Goal: Register for event/course

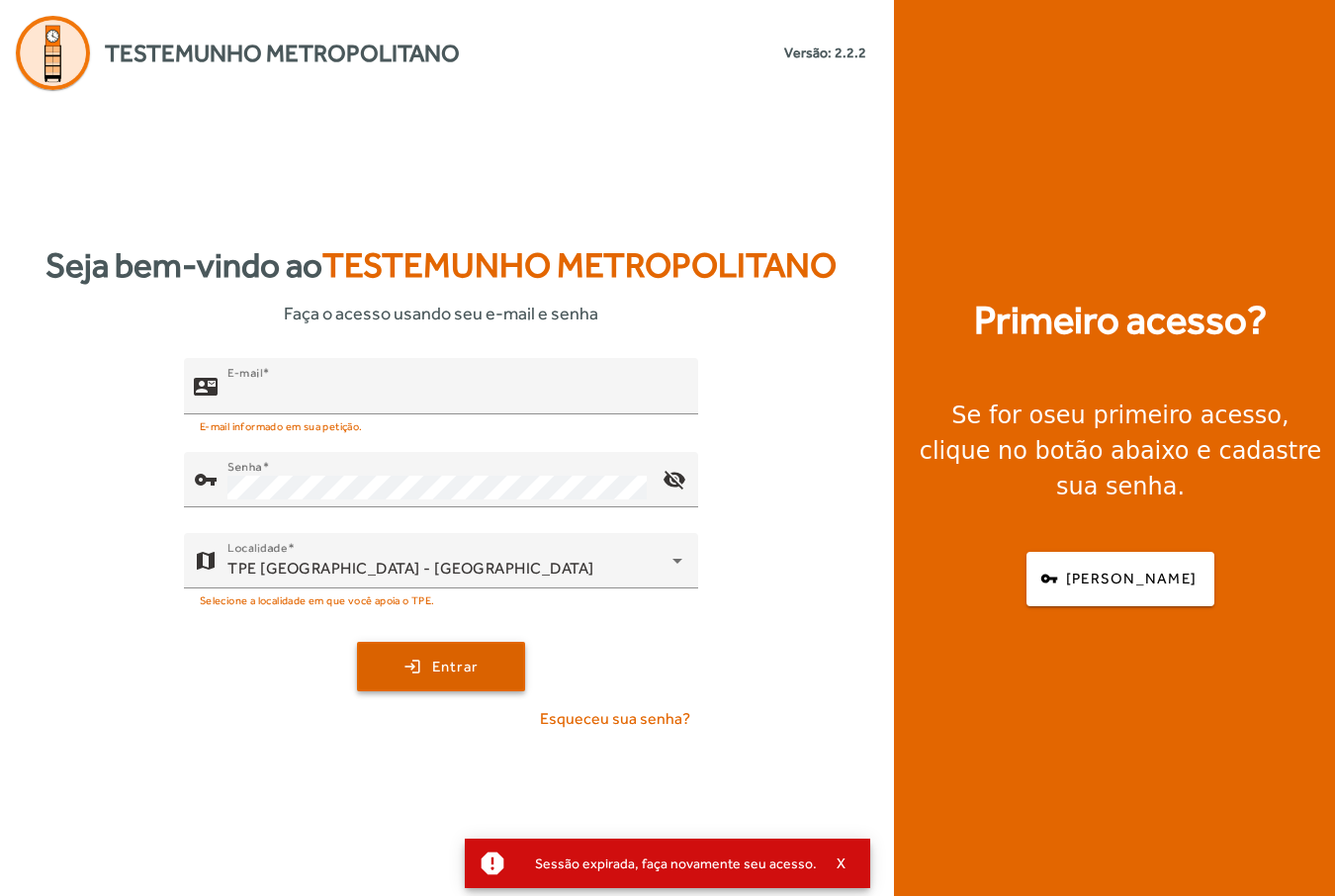
type input "**********"
click at [447, 673] on span "Entrar" at bounding box center [456, 666] width 47 height 23
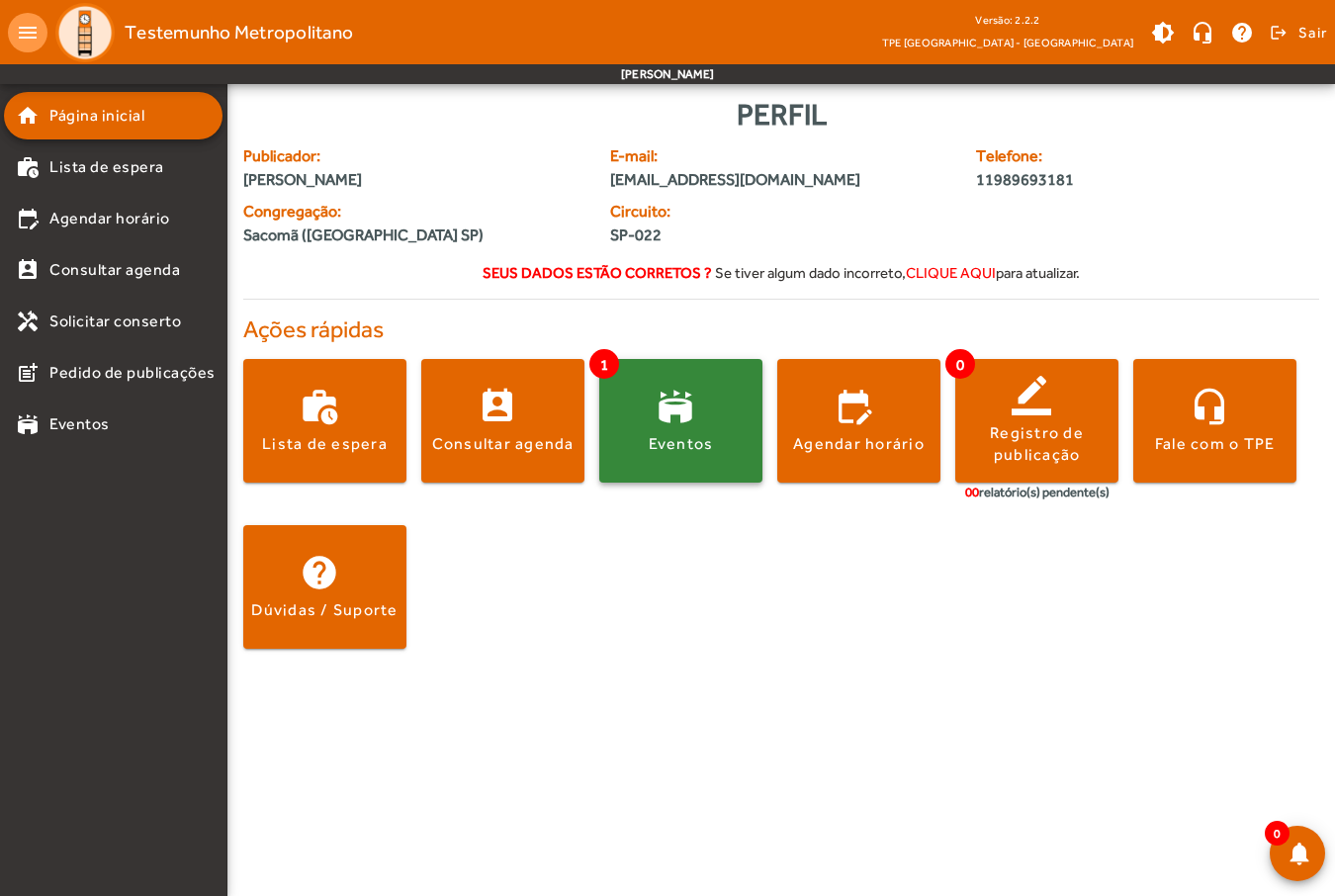
click at [700, 431] on span at bounding box center [680, 422] width 163 height 48
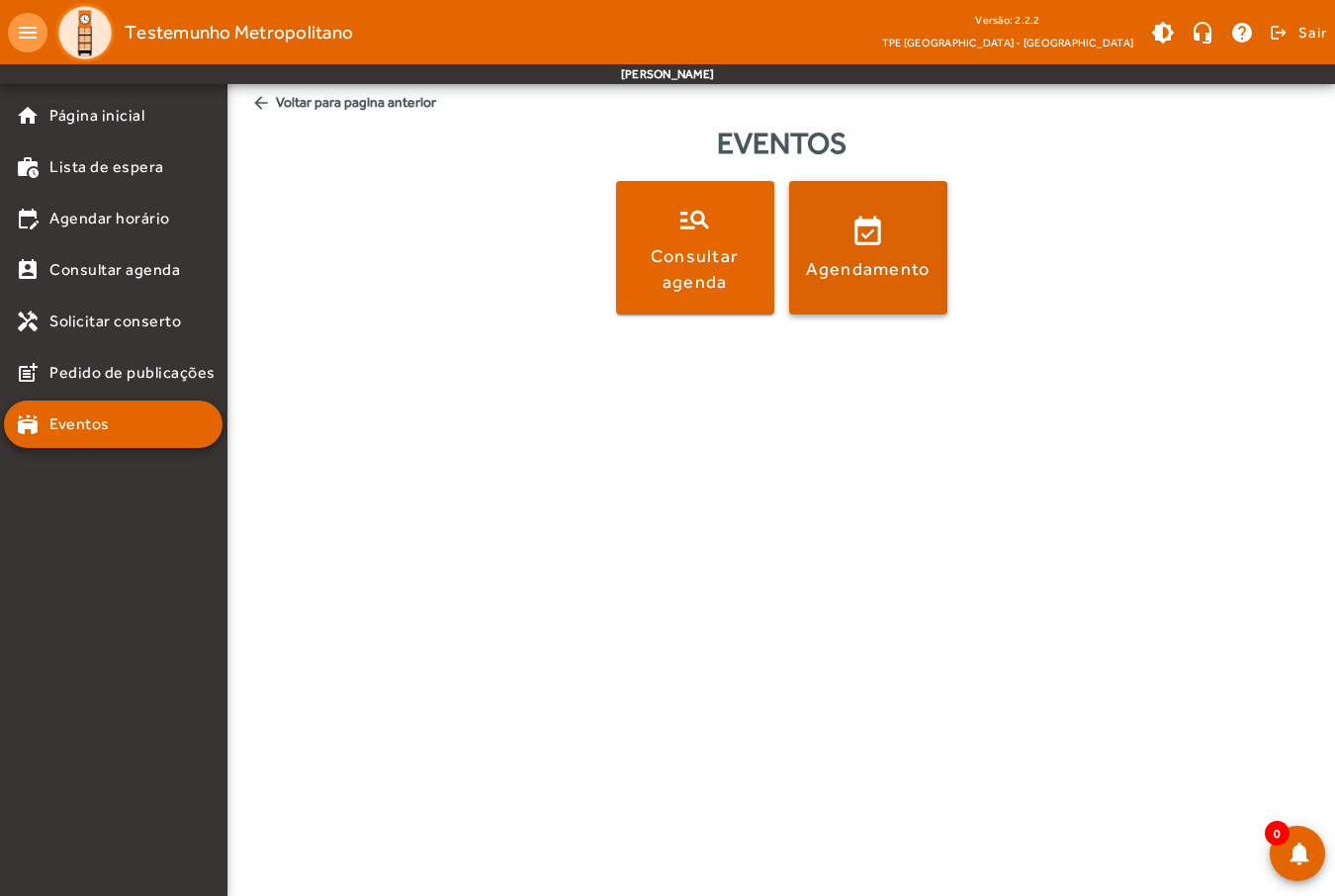
click at [929, 226] on span at bounding box center [868, 249] width 158 height 48
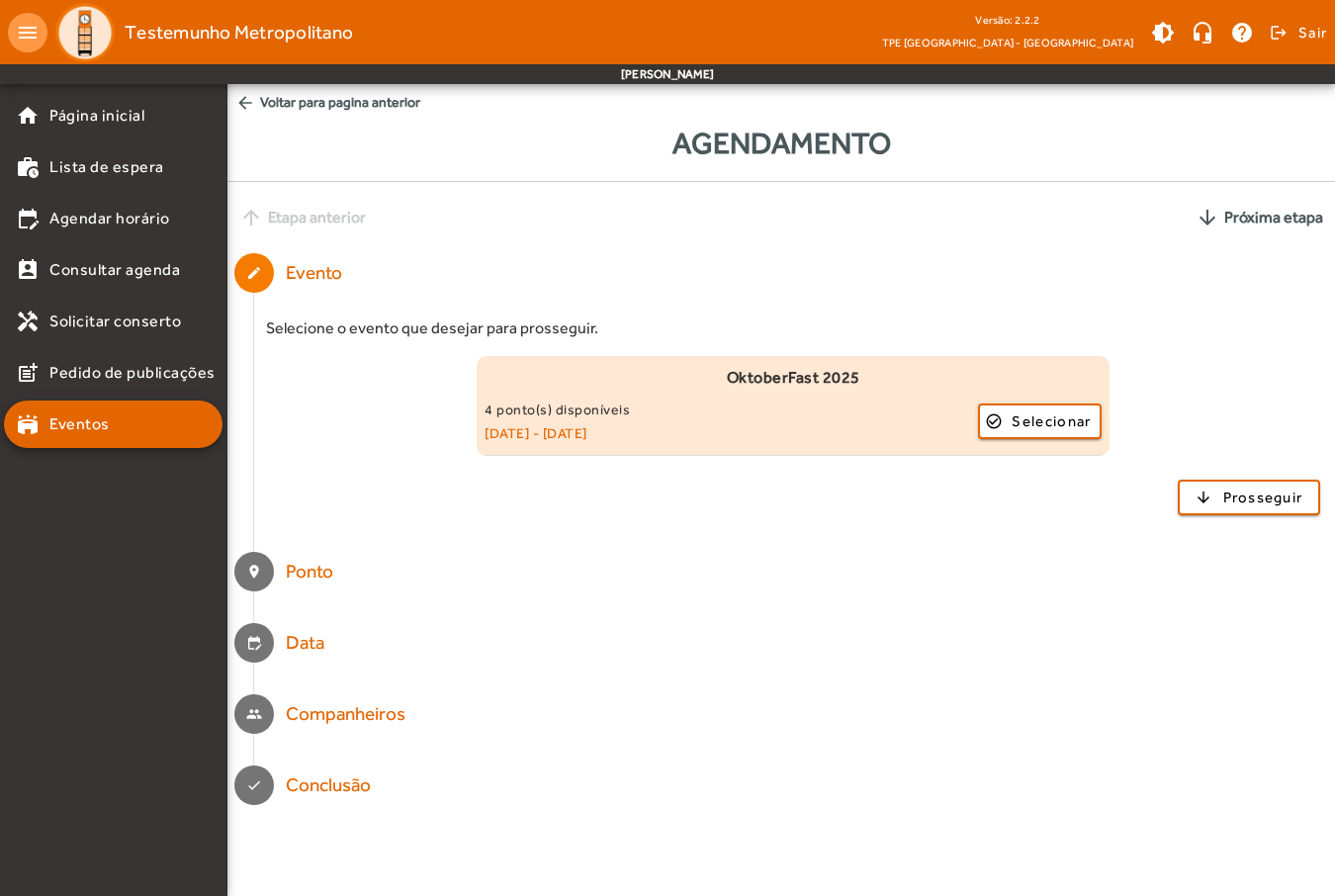
click at [591, 425] on small "[DATE] - [DATE]" at bounding box center [731, 434] width 494 height 24
click at [1018, 424] on span "Selecionar" at bounding box center [1051, 422] width 79 height 24
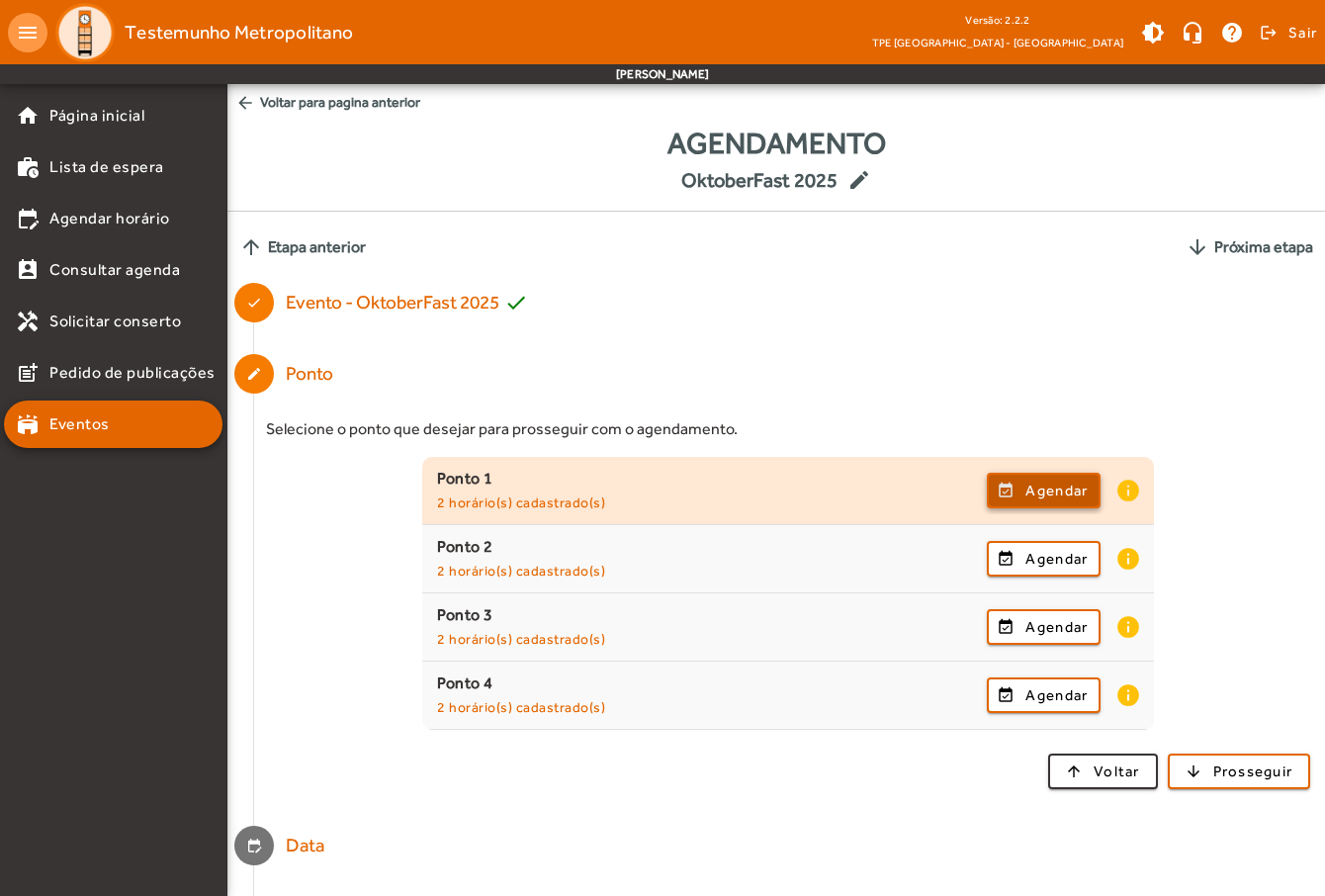
click at [1010, 494] on span "button" at bounding box center [1044, 490] width 110 height 48
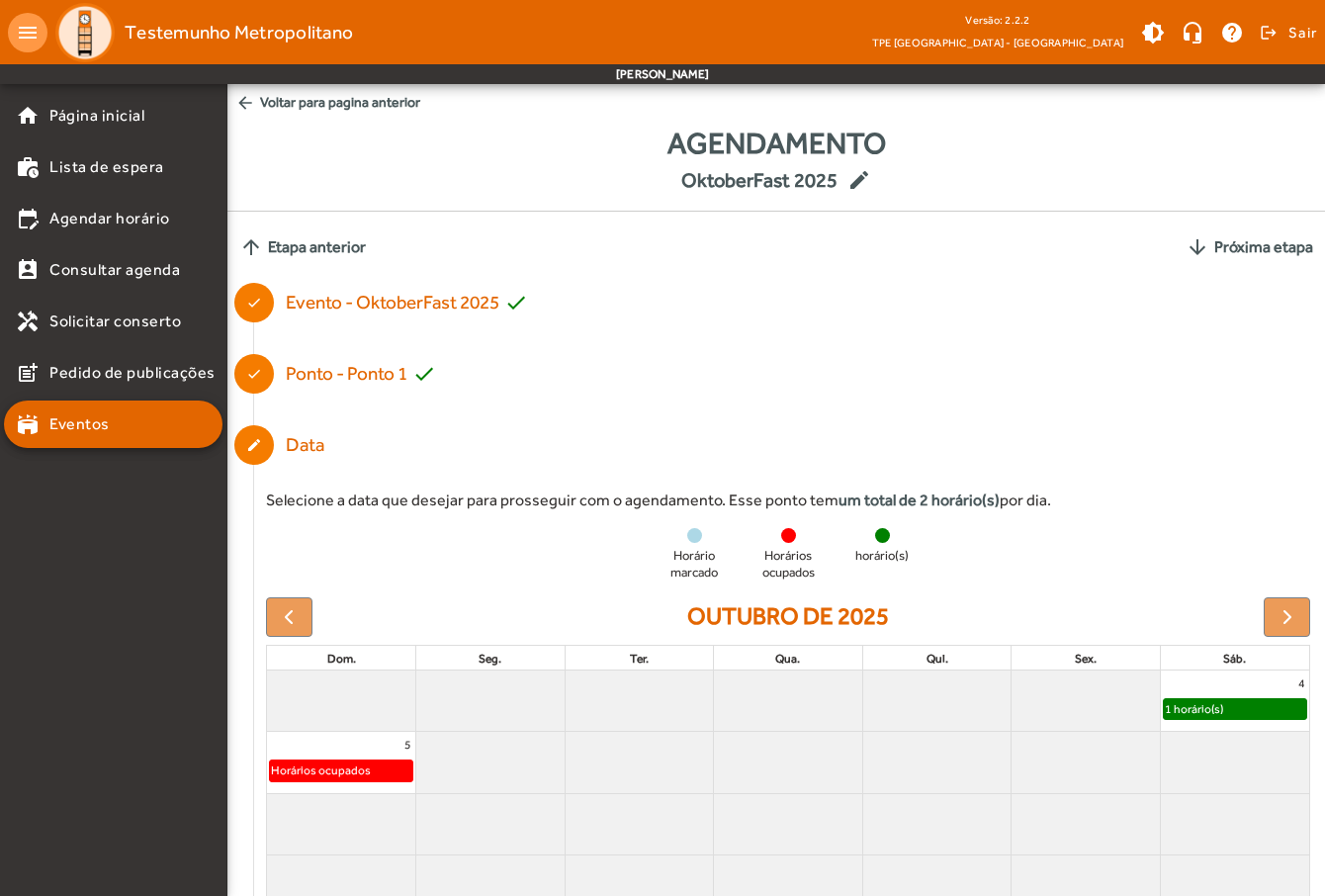
click at [244, 103] on mat-icon "arrow_back" at bounding box center [246, 103] width 20 height 20
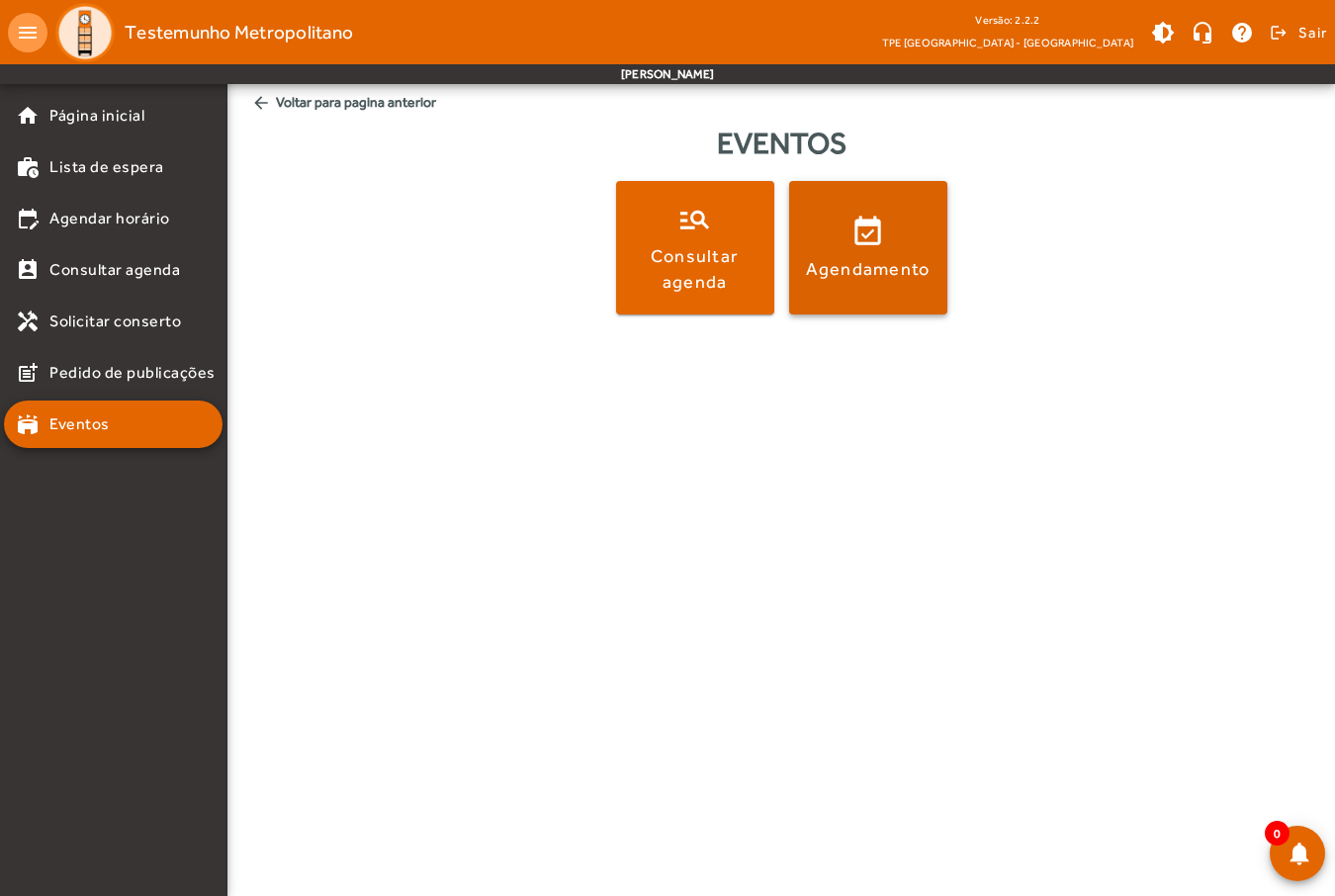
click at [845, 249] on span at bounding box center [868, 249] width 158 height 48
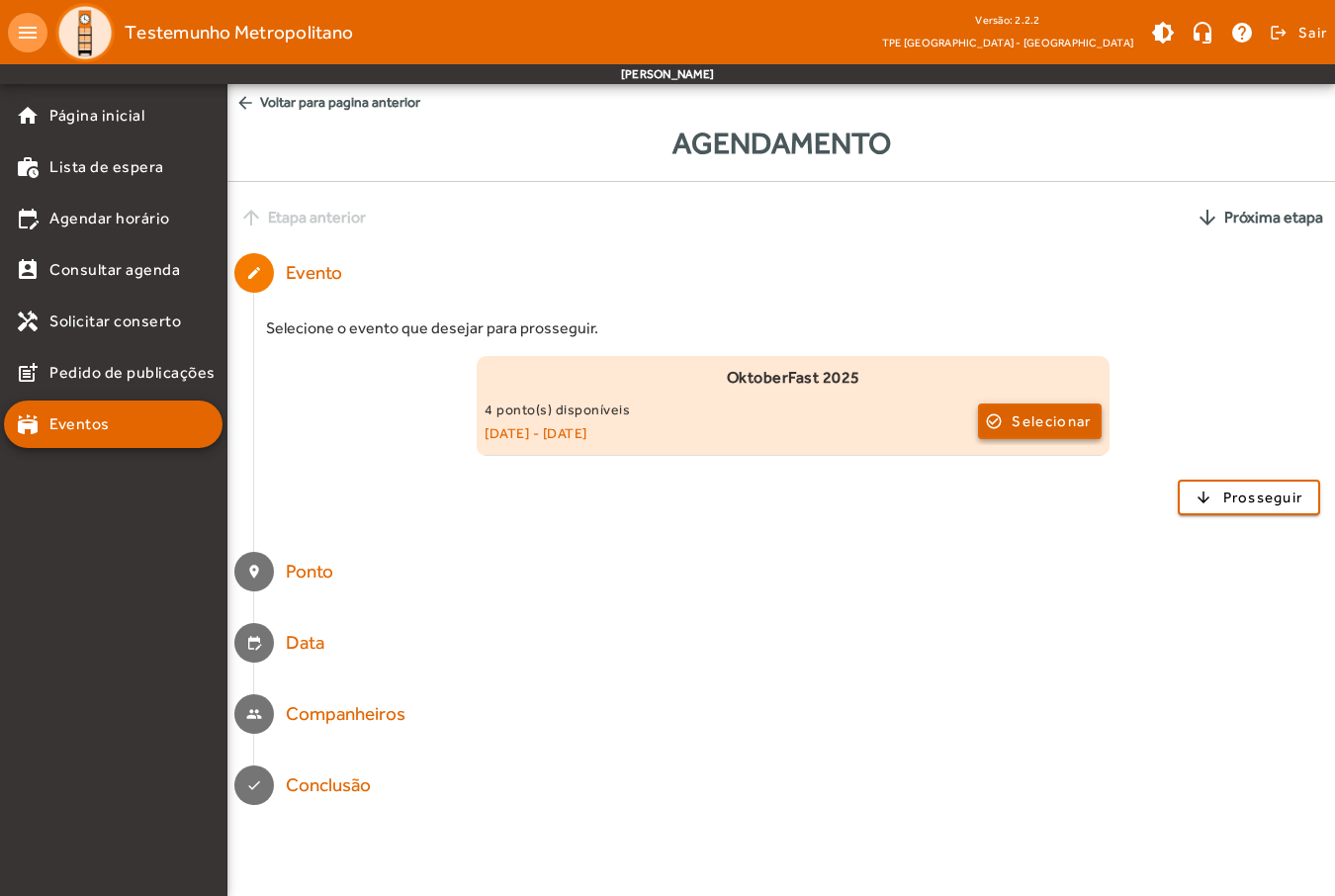
click at [1021, 416] on span "Selecionar" at bounding box center [1051, 422] width 79 height 24
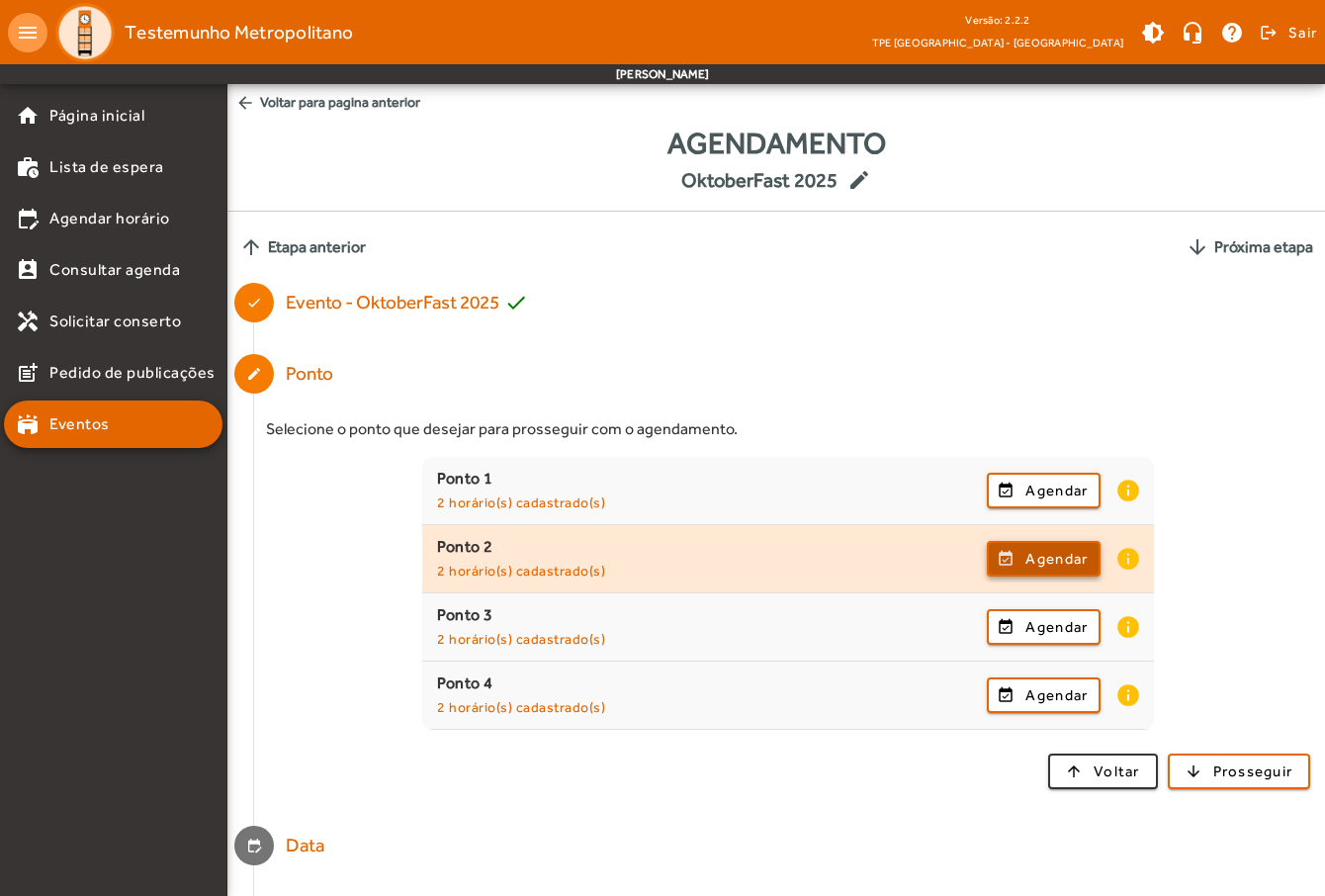
click at [1025, 560] on span "Agendar" at bounding box center [1056, 558] width 62 height 24
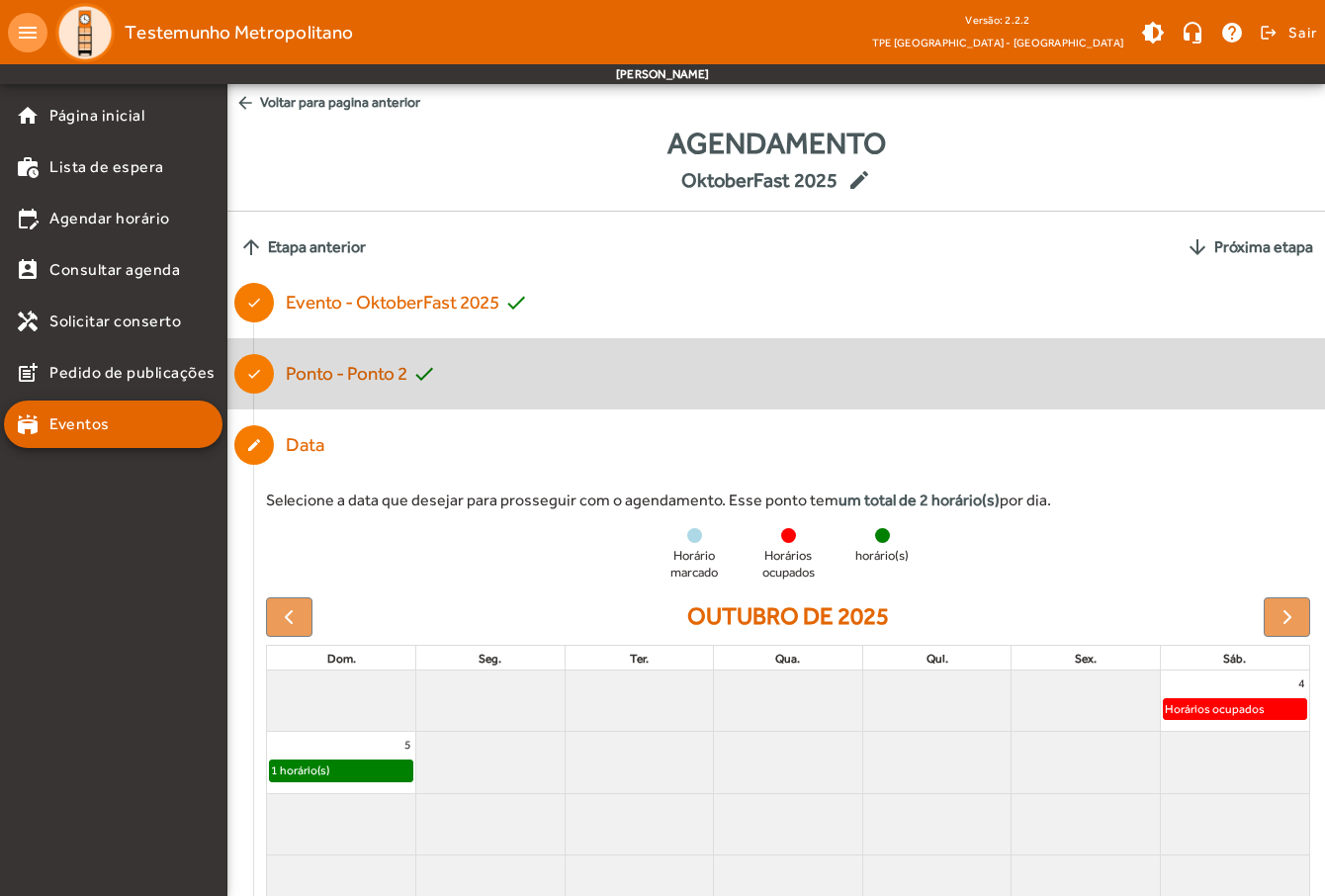
click at [434, 376] on mat-icon "check" at bounding box center [425, 374] width 24 height 24
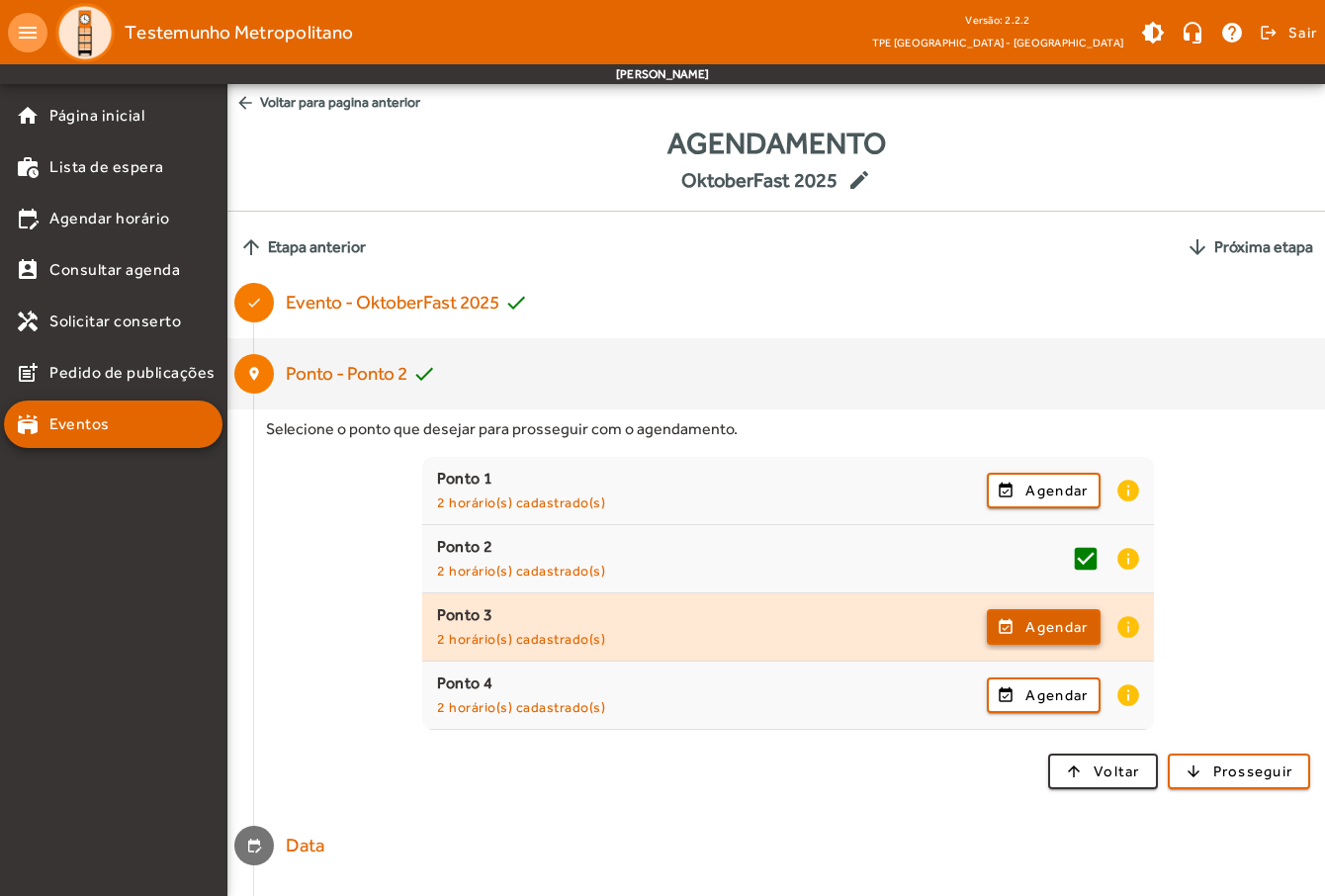
click at [1049, 629] on span "Agendar" at bounding box center [1056, 627] width 62 height 24
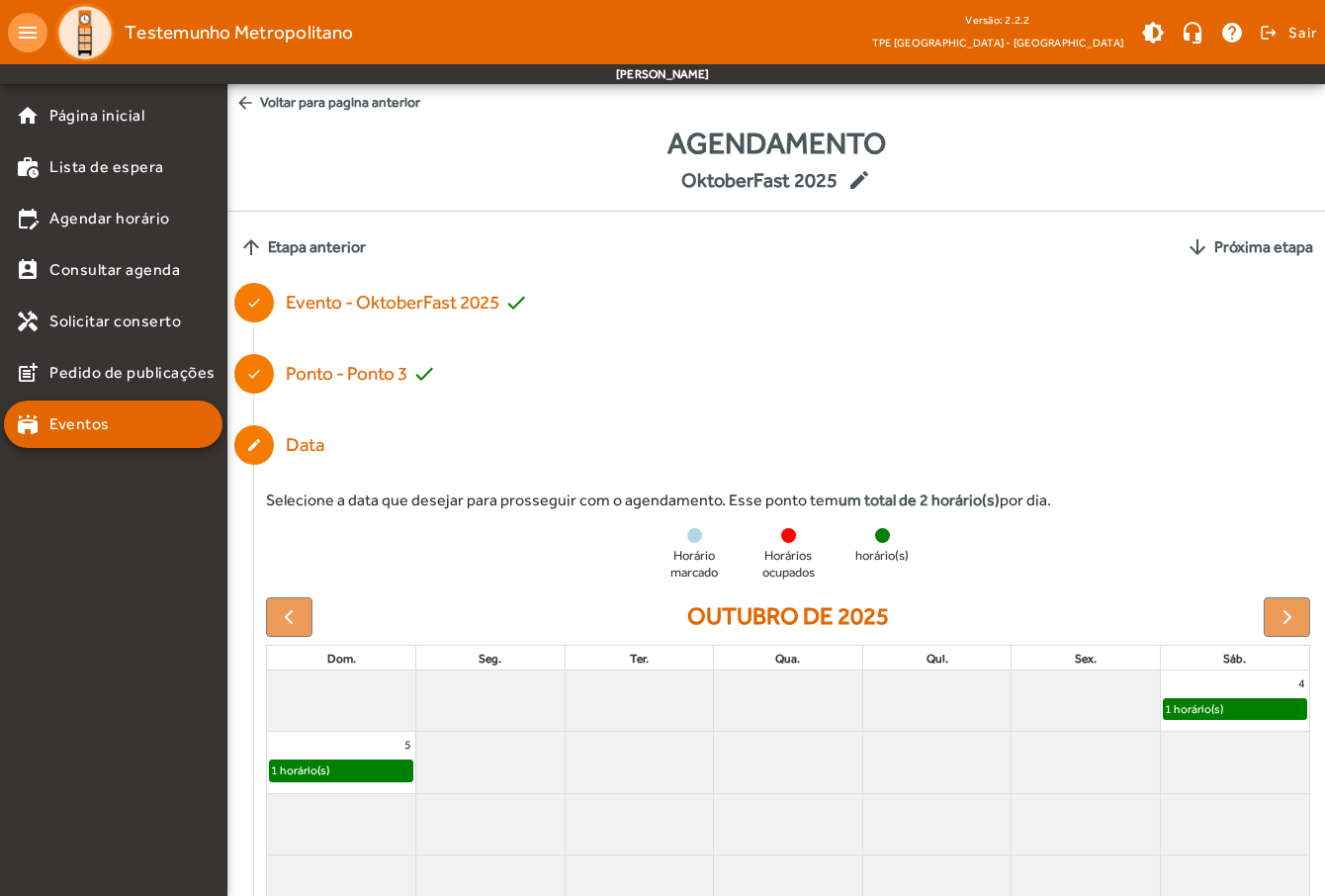
click at [1217, 709] on div "1 horário(s)" at bounding box center [1194, 709] width 60 height 20
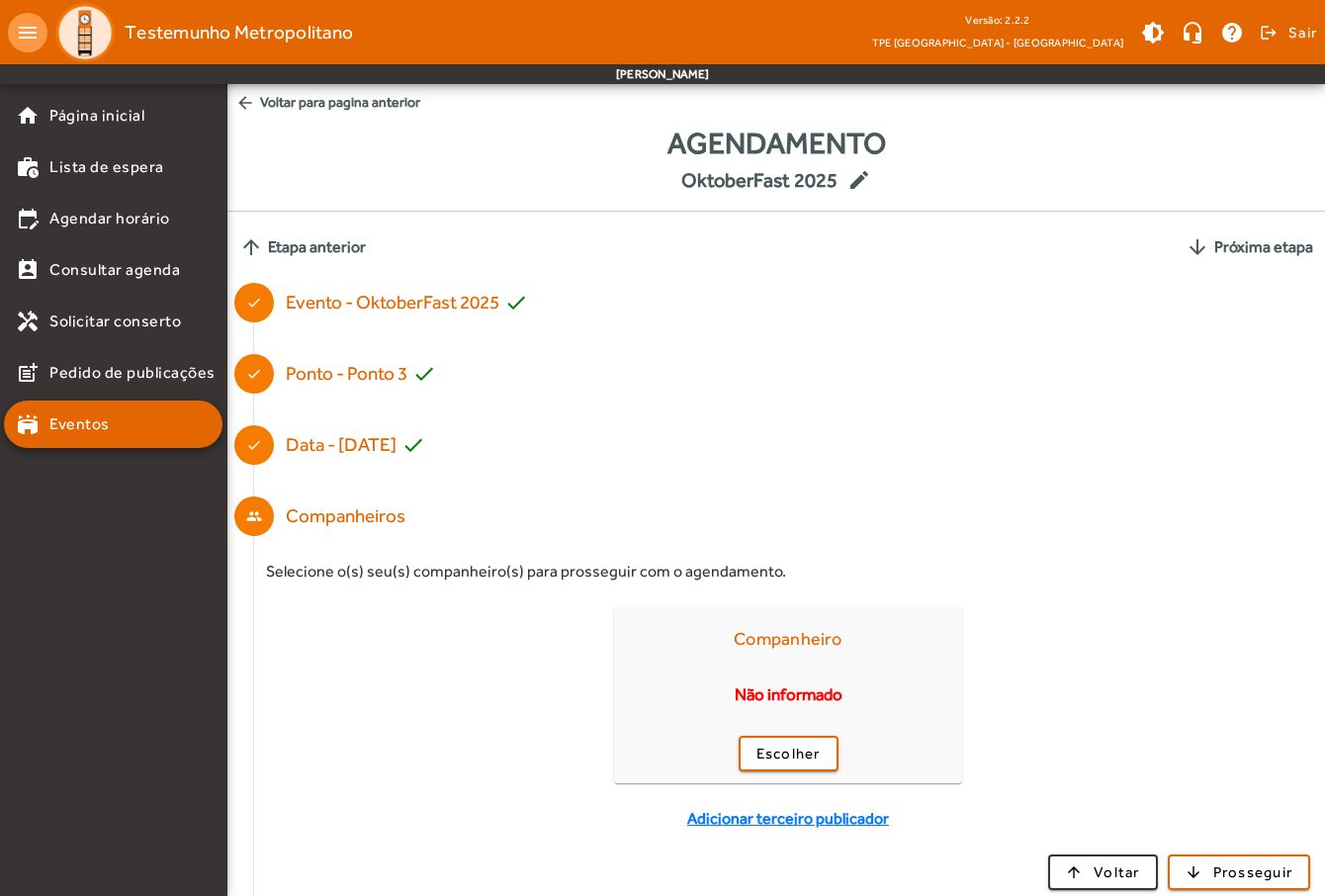
scroll to position [86, 0]
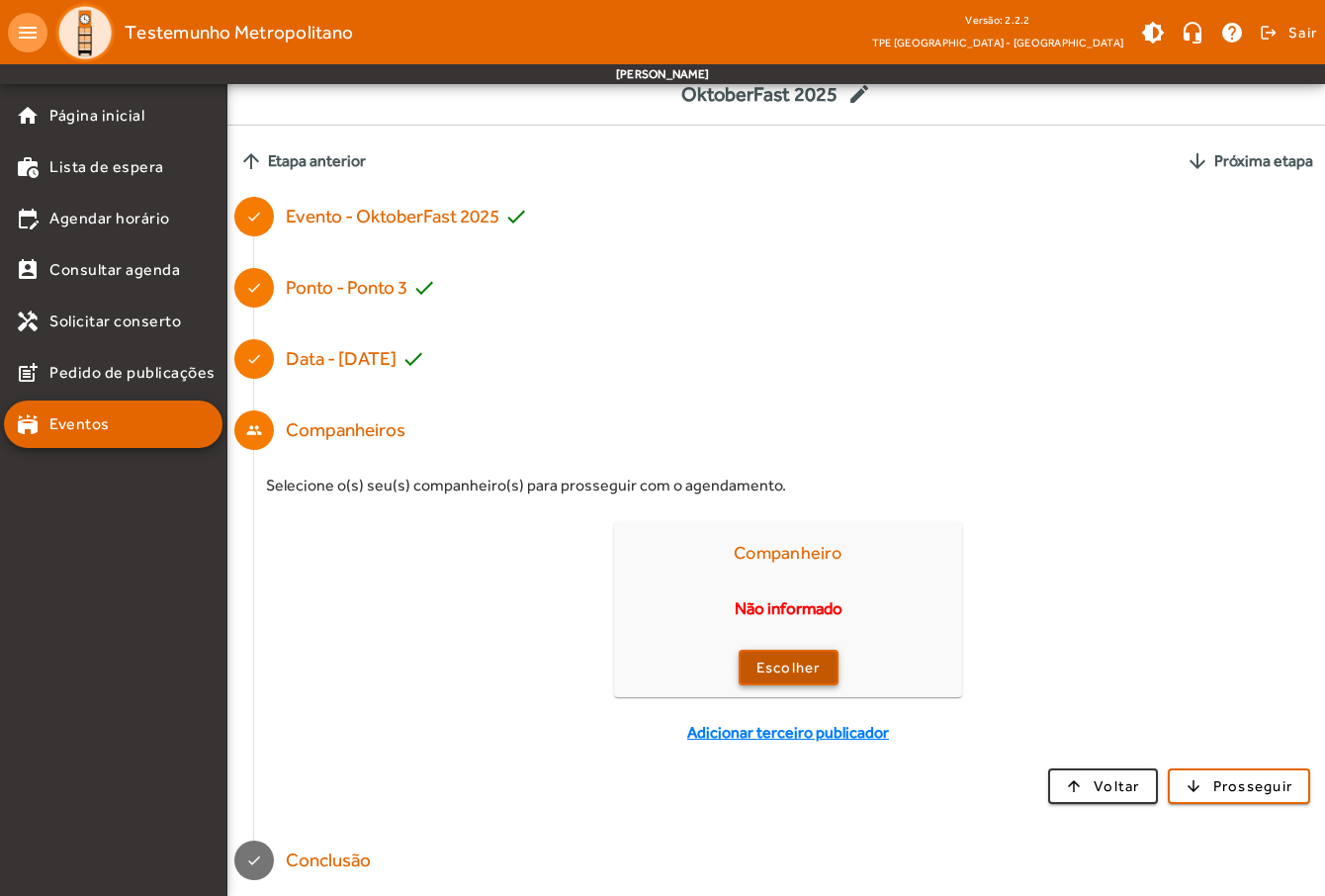
click at [789, 658] on span "Escolher" at bounding box center [788, 667] width 64 height 23
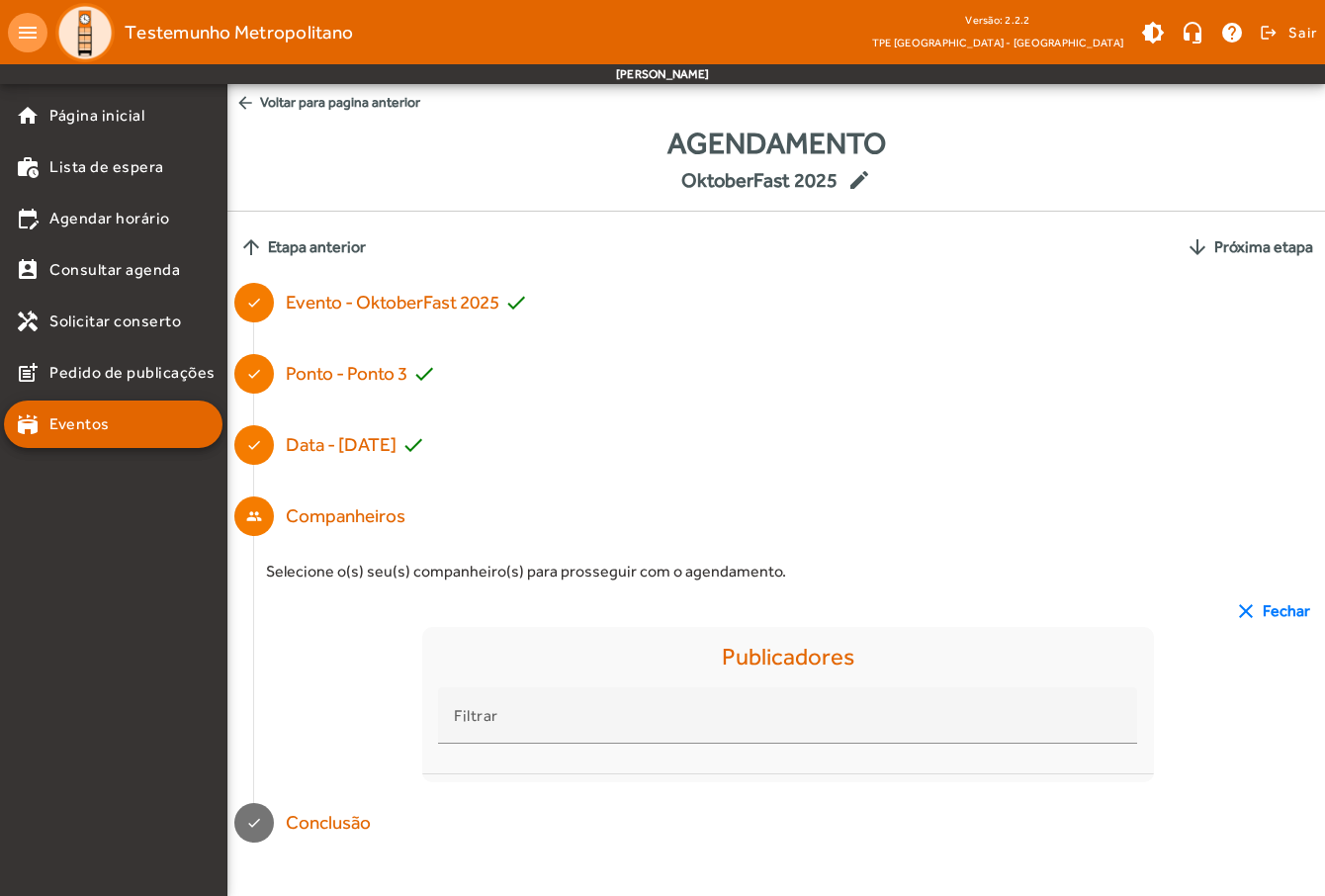
scroll to position [0, 0]
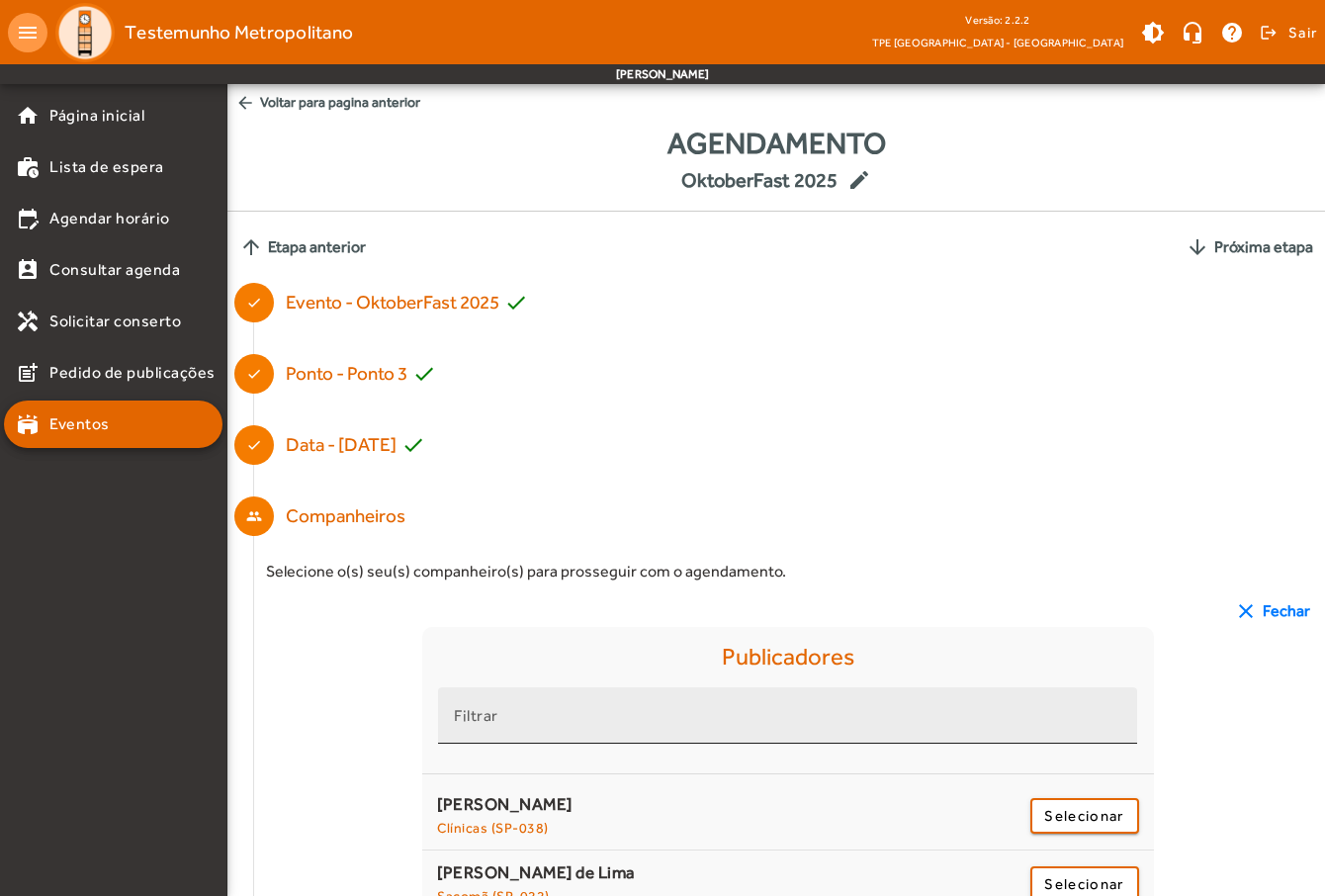
click at [513, 715] on input "Filtrar" at bounding box center [787, 724] width 667 height 24
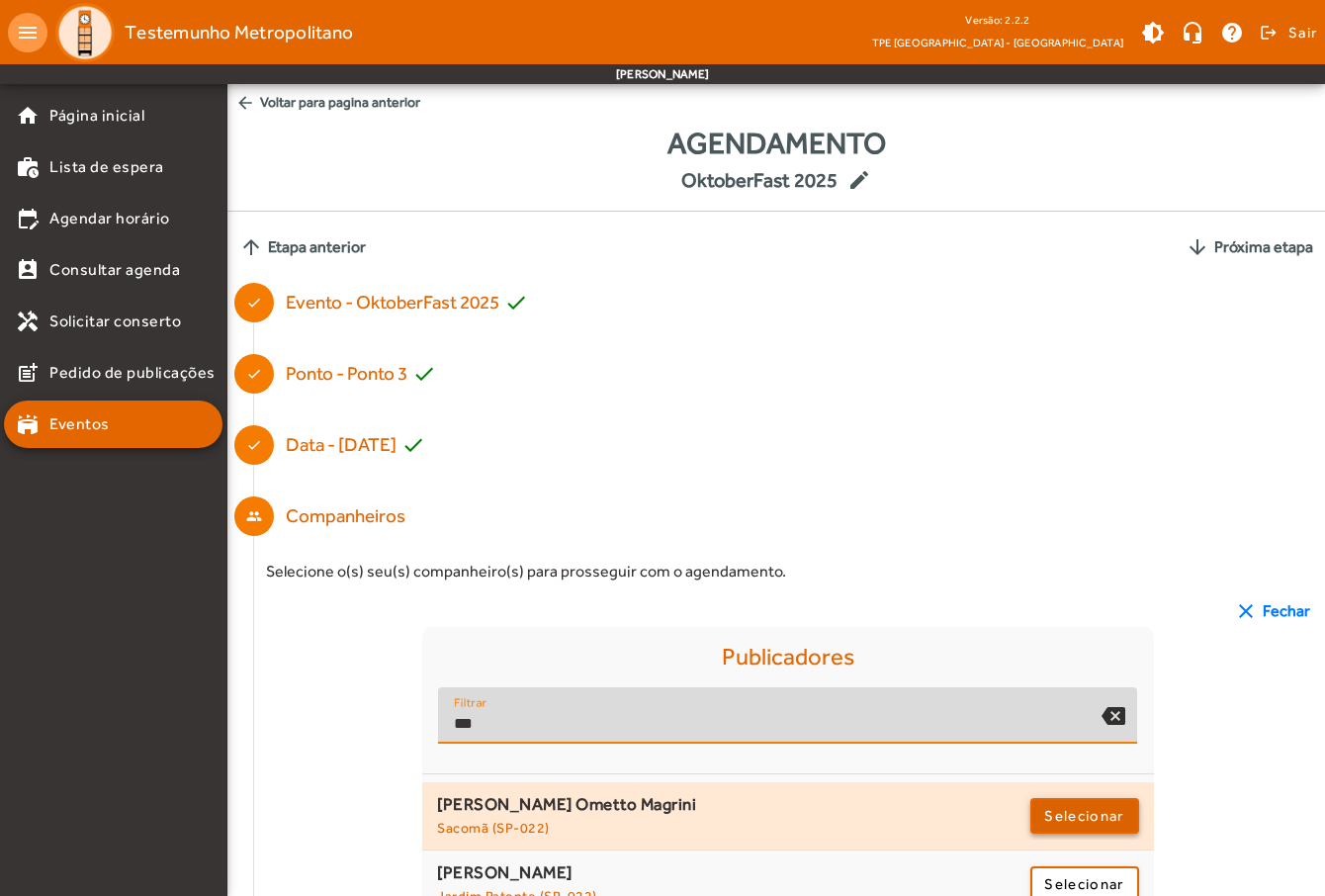
type input "***"
click at [1100, 814] on span "Selecionar" at bounding box center [1083, 816] width 79 height 24
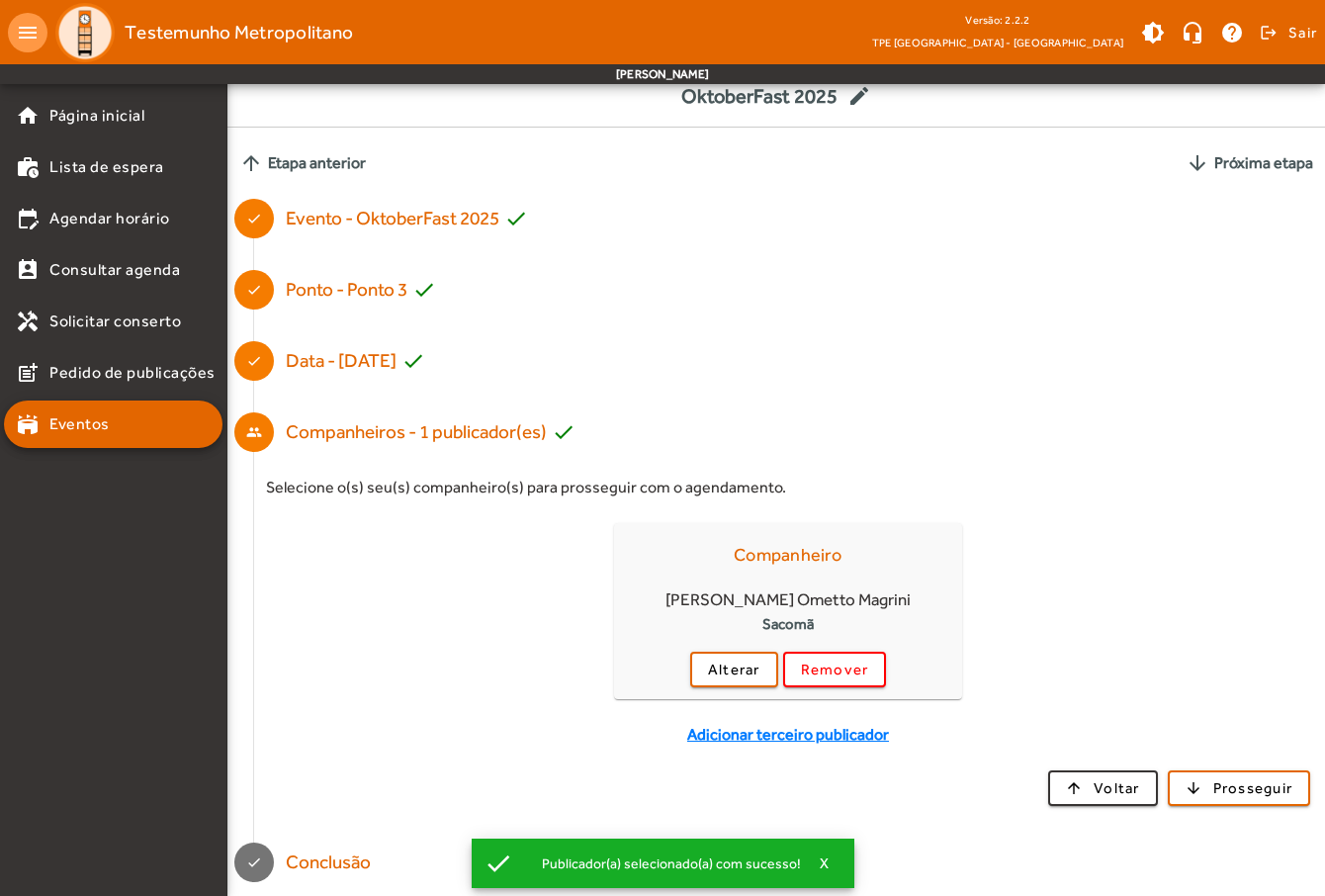
scroll to position [86, 0]
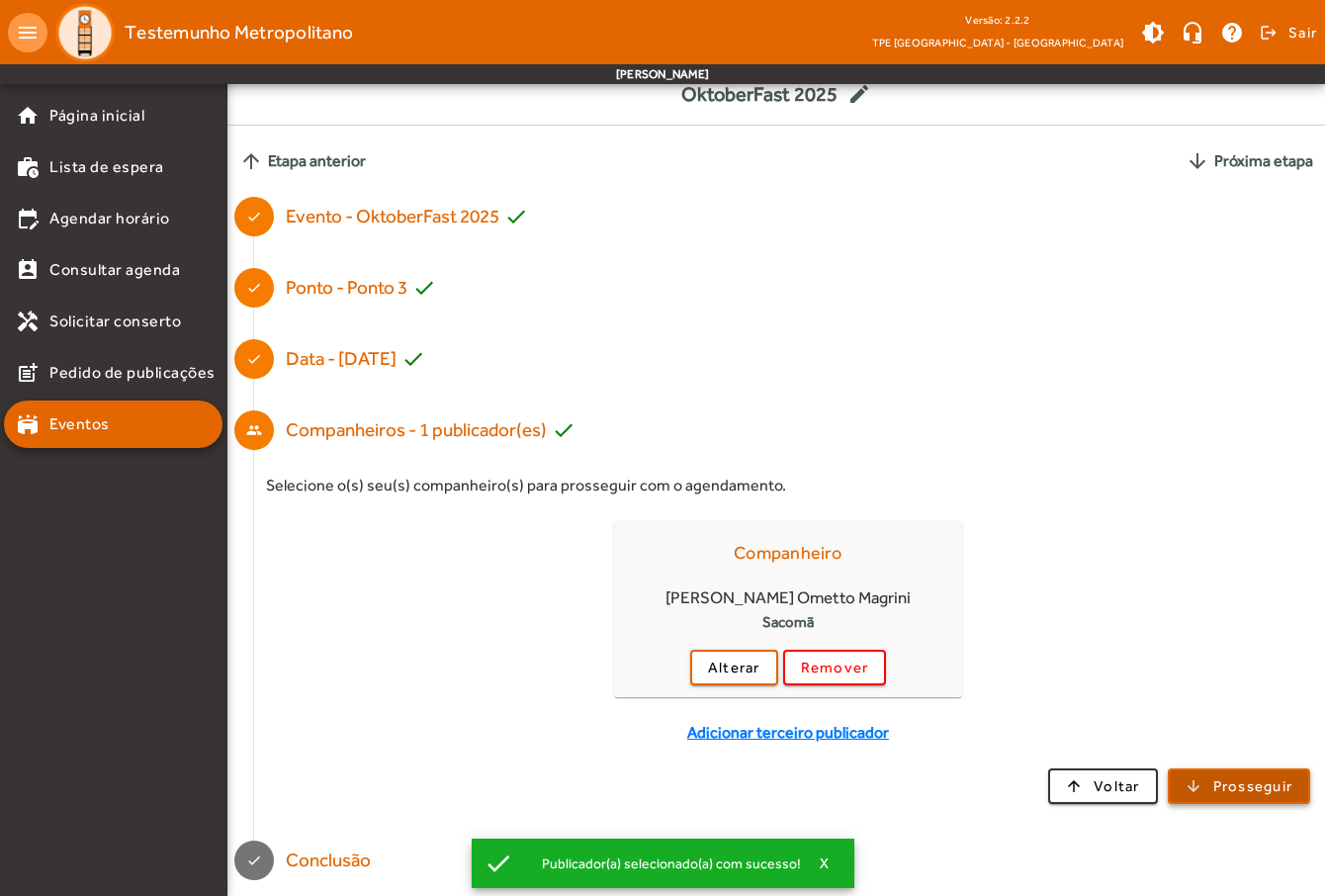
click at [1208, 785] on span "button" at bounding box center [1240, 786] width 140 height 48
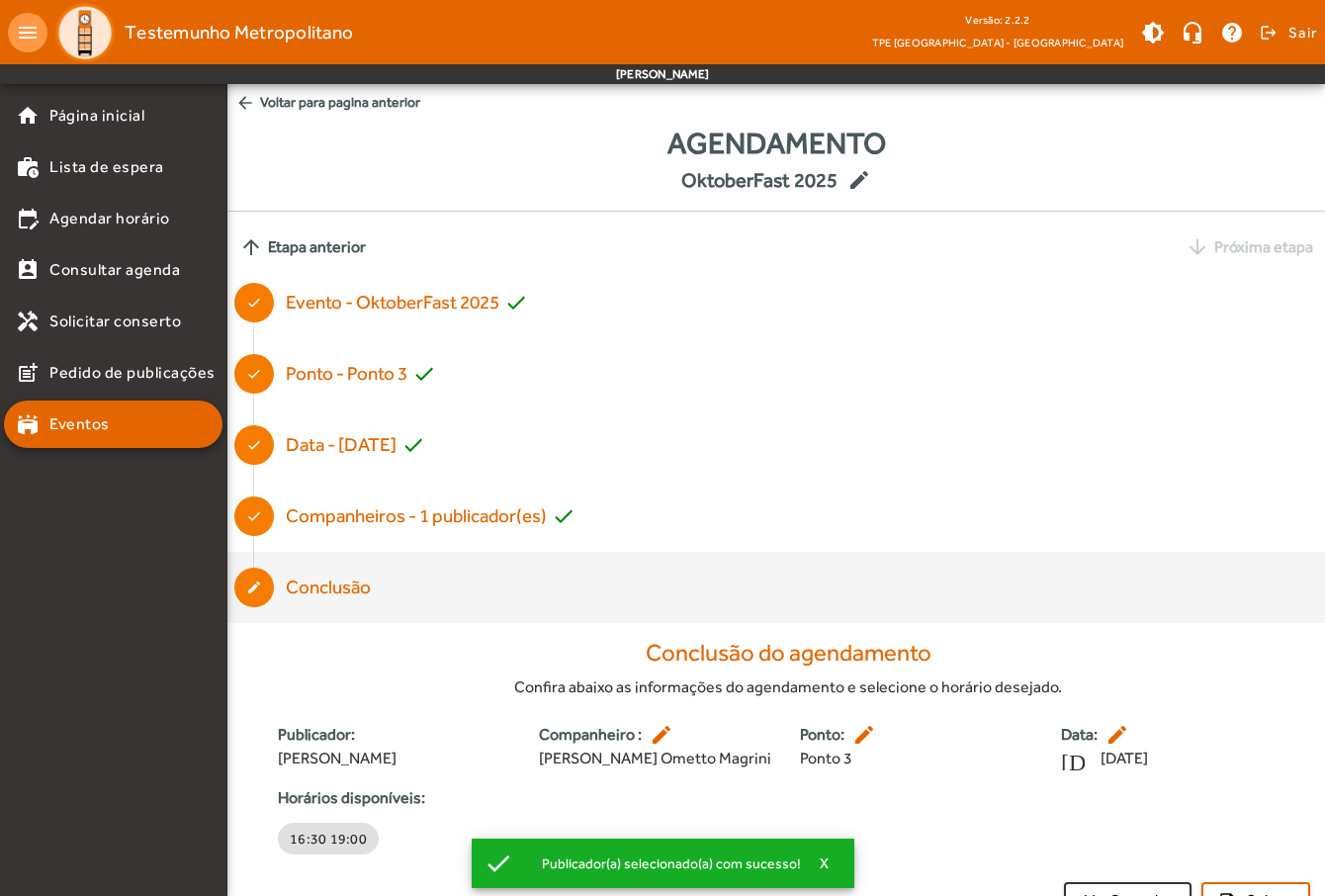
scroll to position [43, 0]
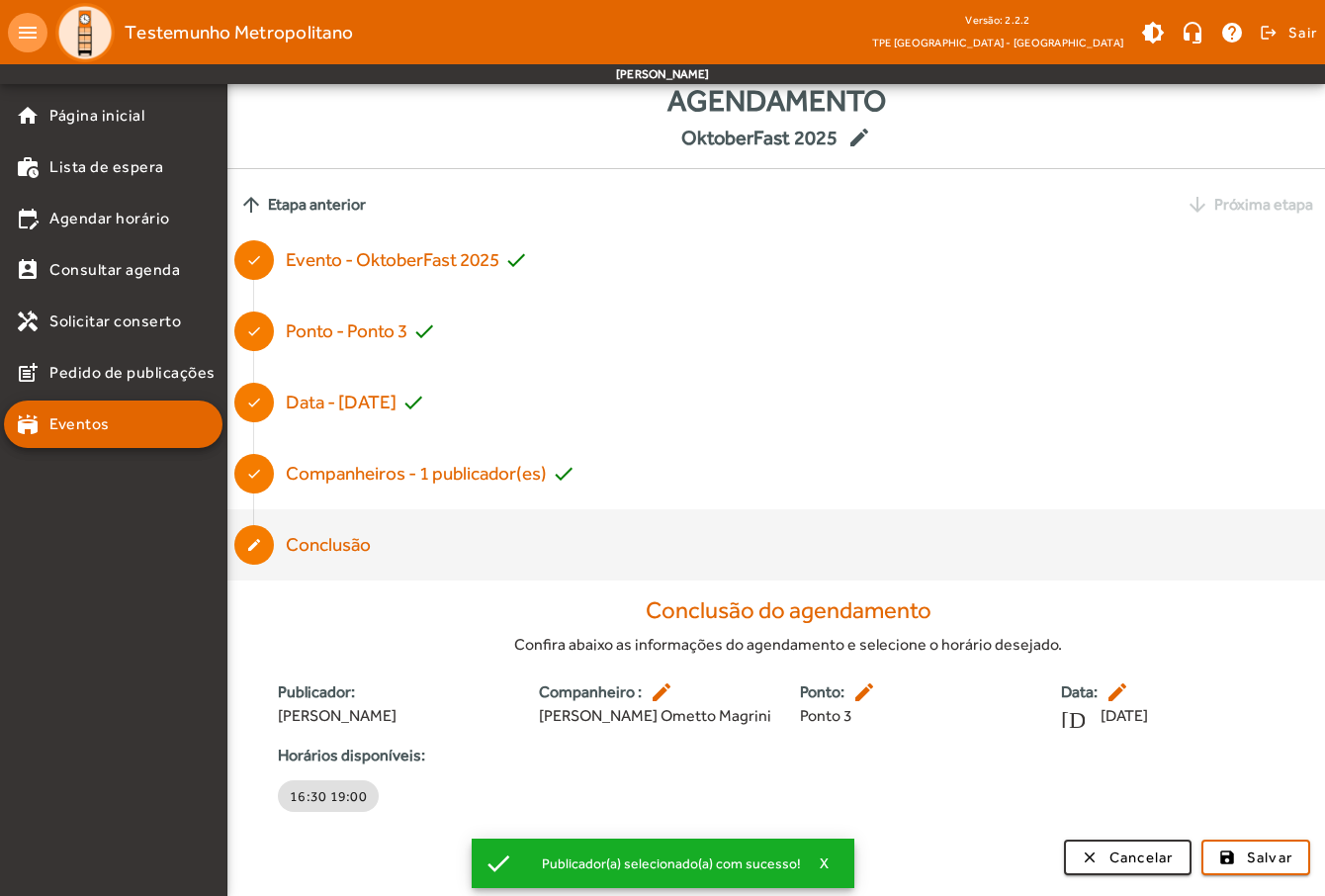
click at [255, 201] on mat-icon "arrow_upward" at bounding box center [252, 205] width 24 height 24
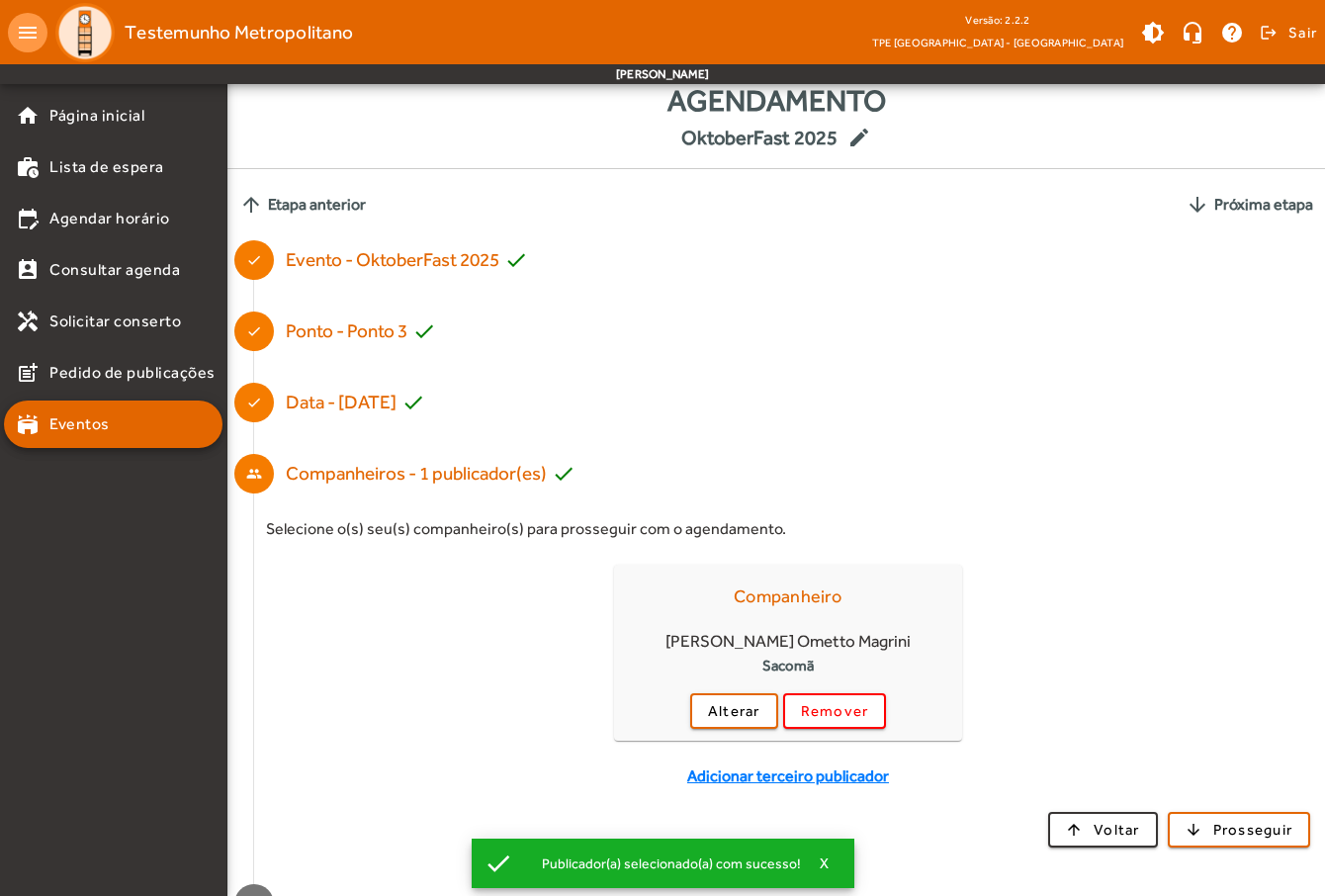
scroll to position [0, 0]
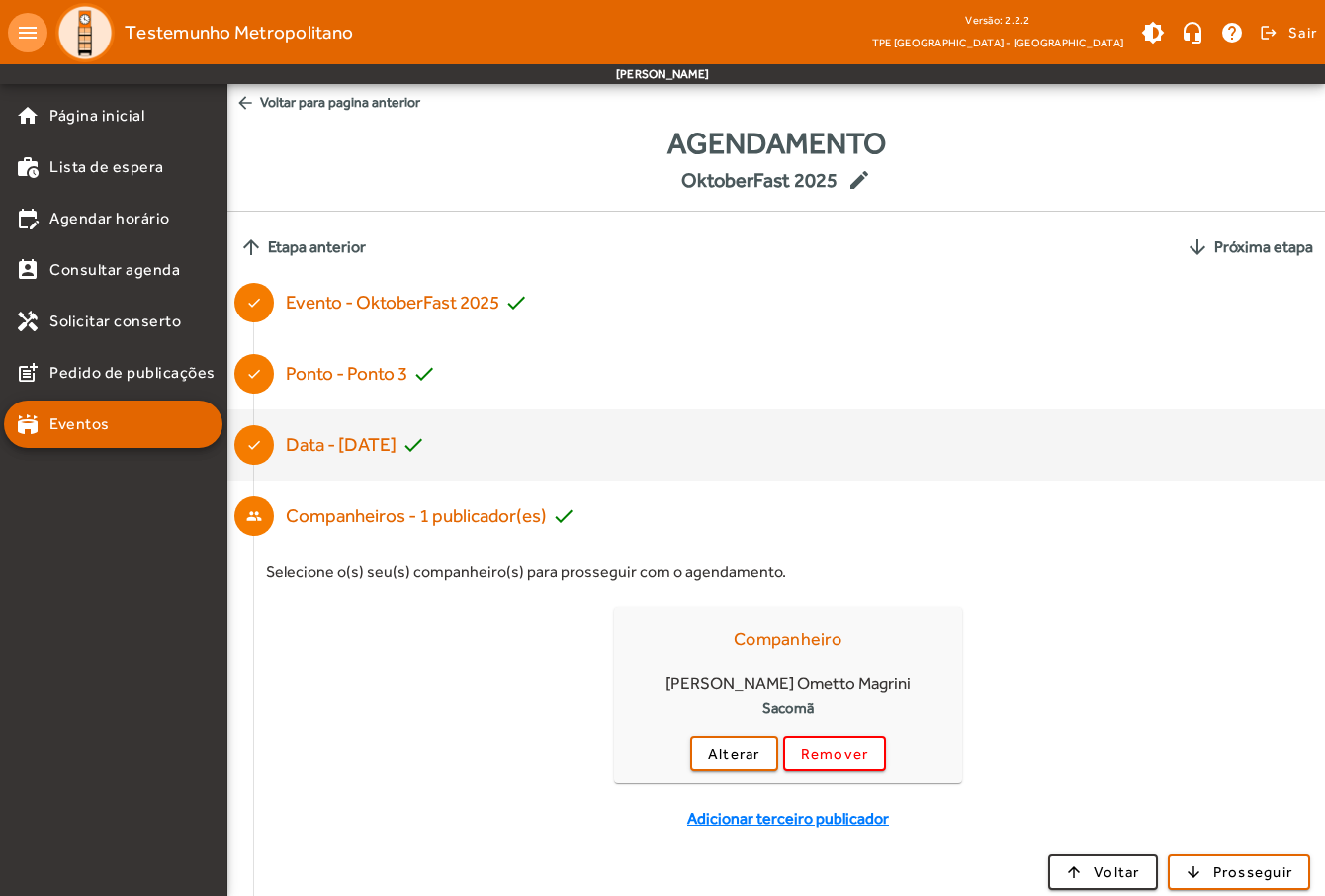
click at [390, 439] on div "Data - [DATE] check" at bounding box center [356, 446] width 140 height 29
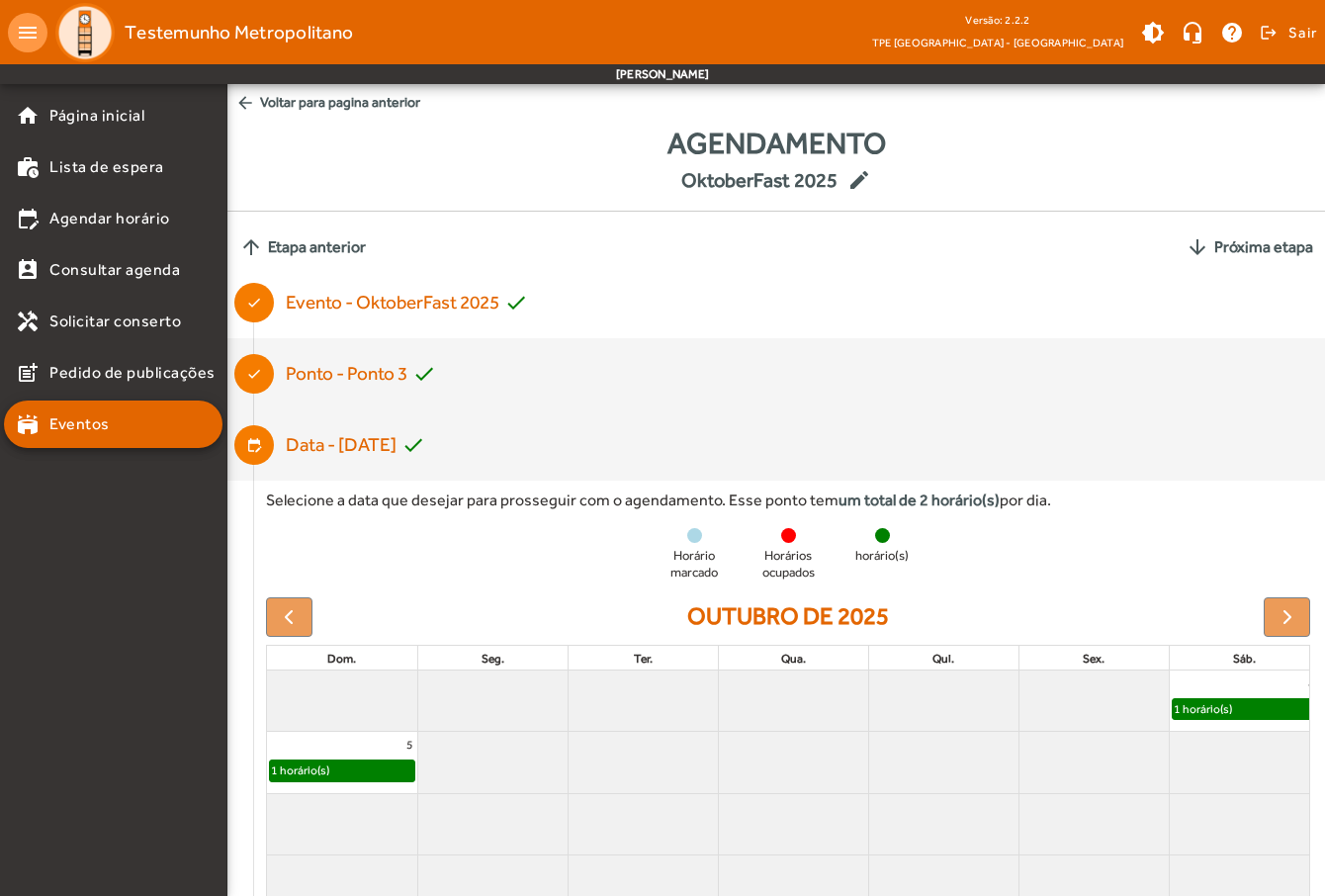
click at [386, 375] on div "Ponto - Ponto 3 check" at bounding box center [361, 374] width 150 height 29
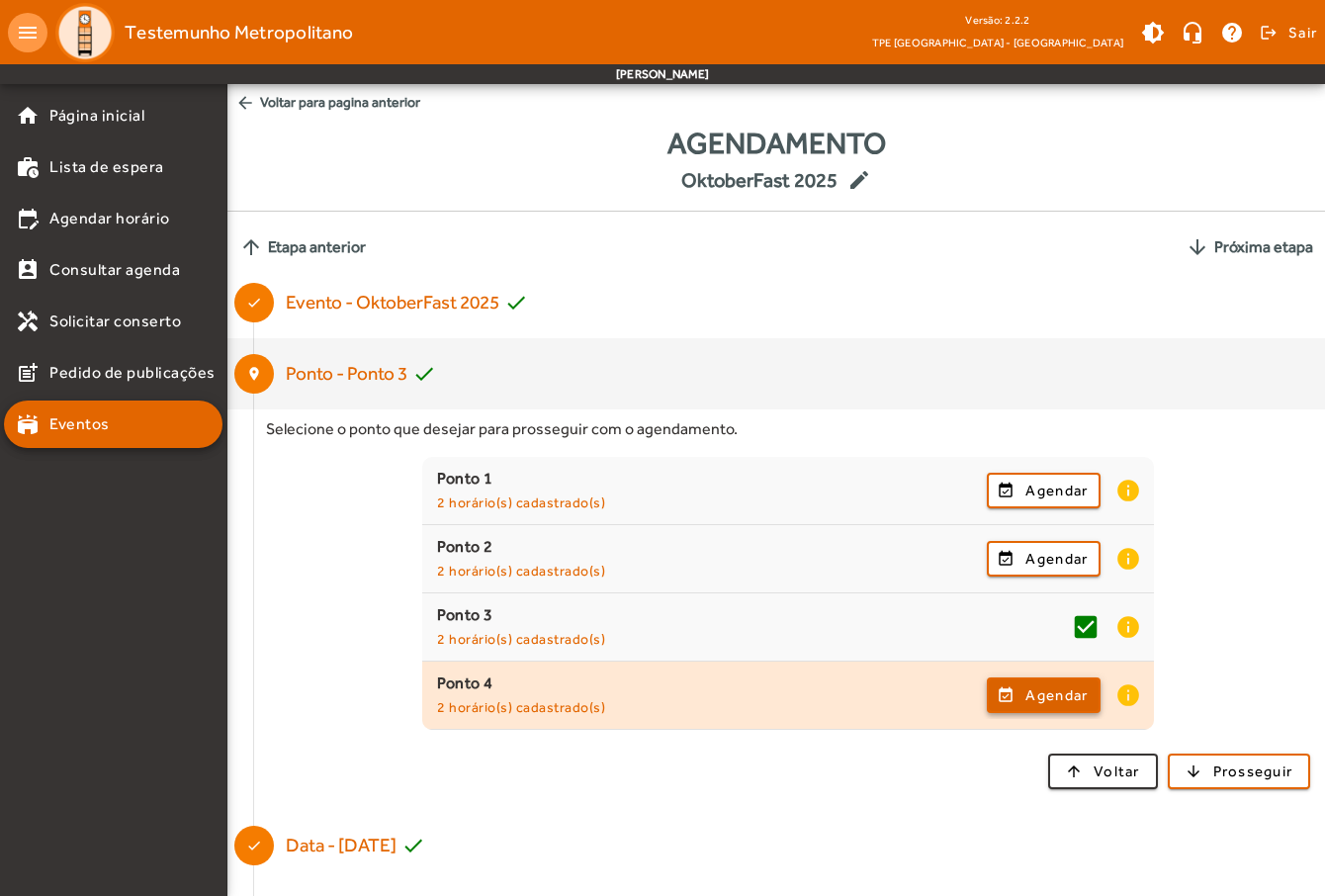
click at [1060, 707] on span "Agendar" at bounding box center [1056, 695] width 62 height 24
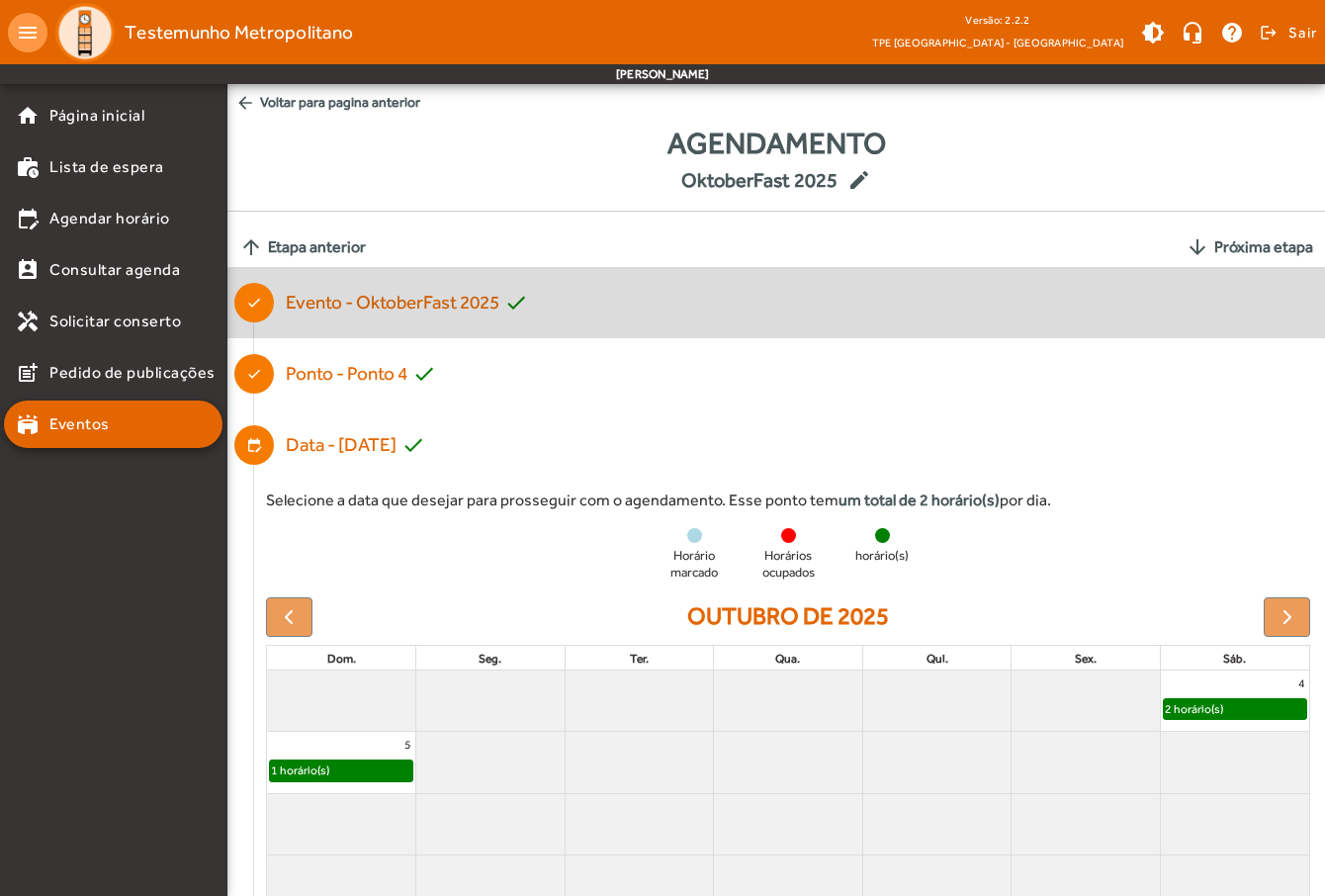
click at [456, 297] on div "Evento - OktoberFast 2025 check" at bounding box center [407, 303] width 242 height 29
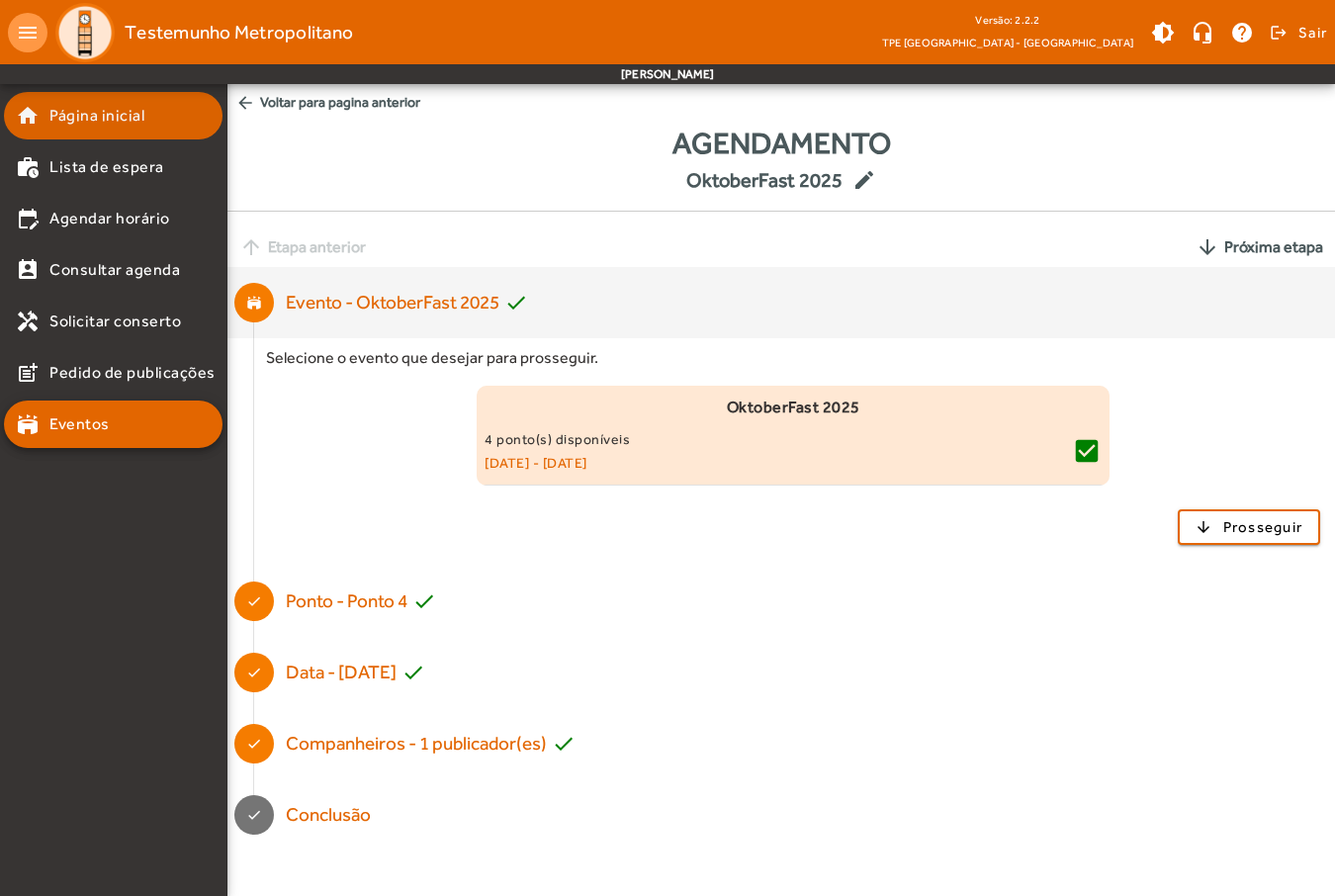
click at [115, 124] on span "Página inicial" at bounding box center [96, 116] width 95 height 24
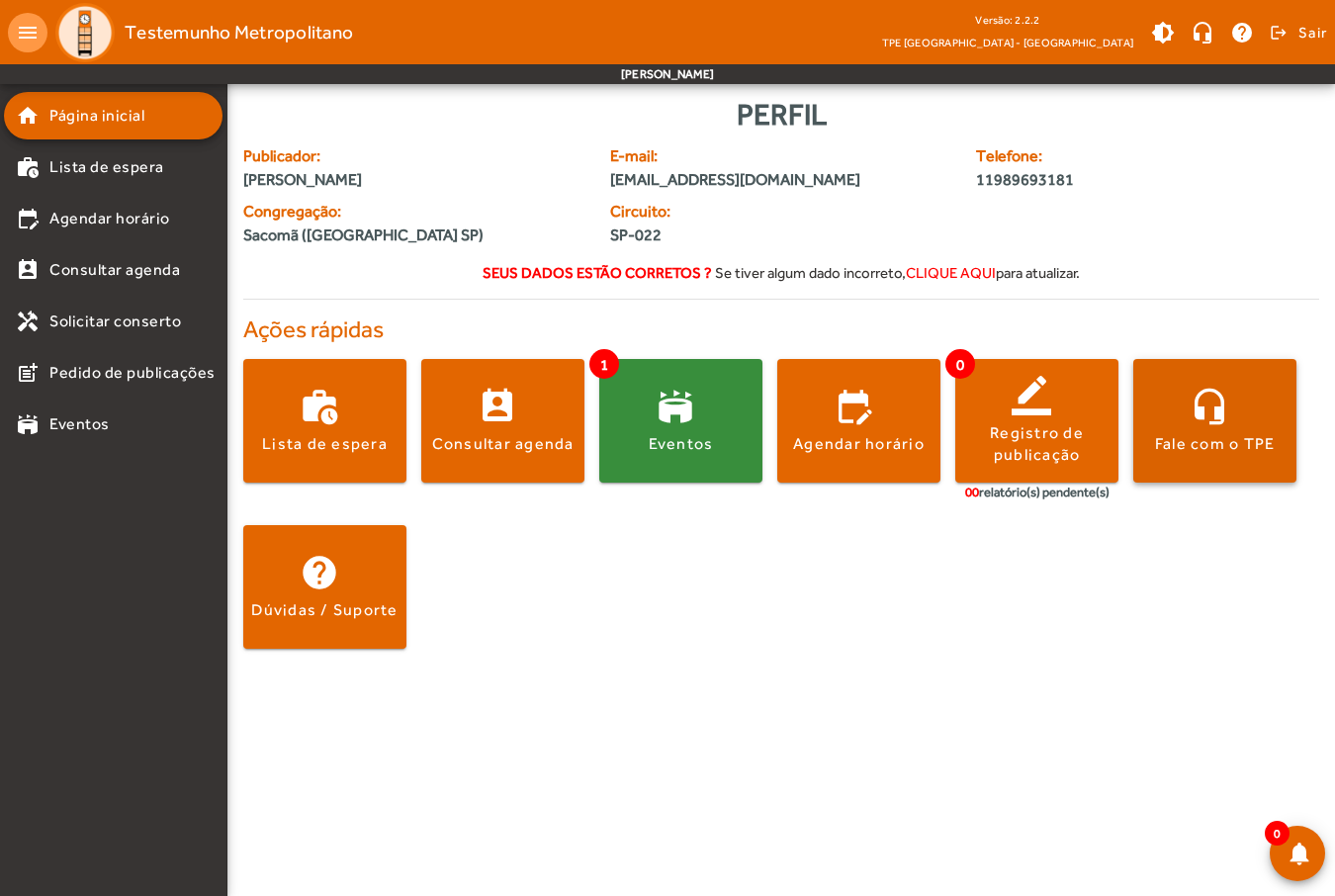
click at [1152, 431] on span at bounding box center [1214, 422] width 163 height 48
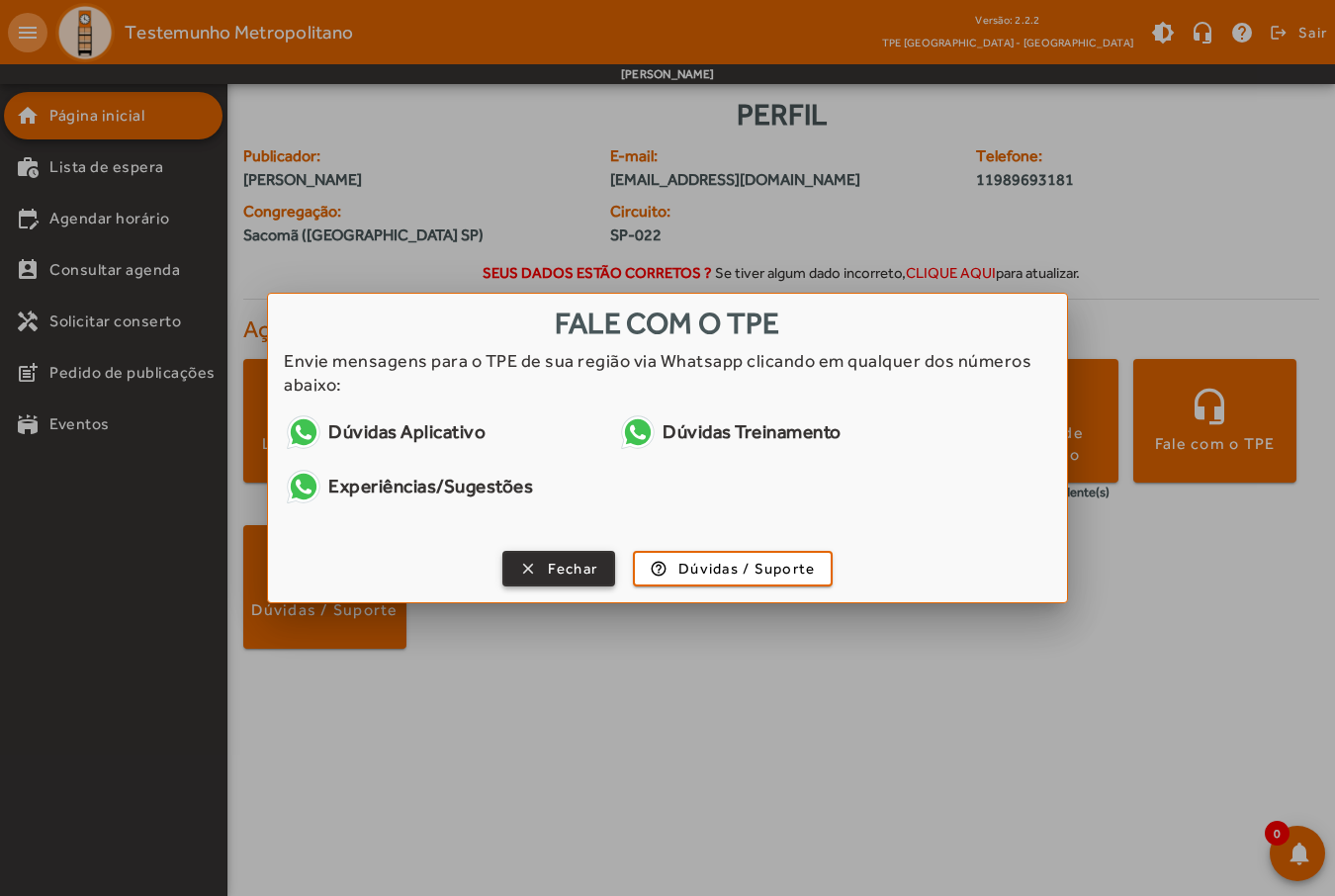
click at [572, 577] on span "Fechar" at bounding box center [573, 568] width 50 height 23
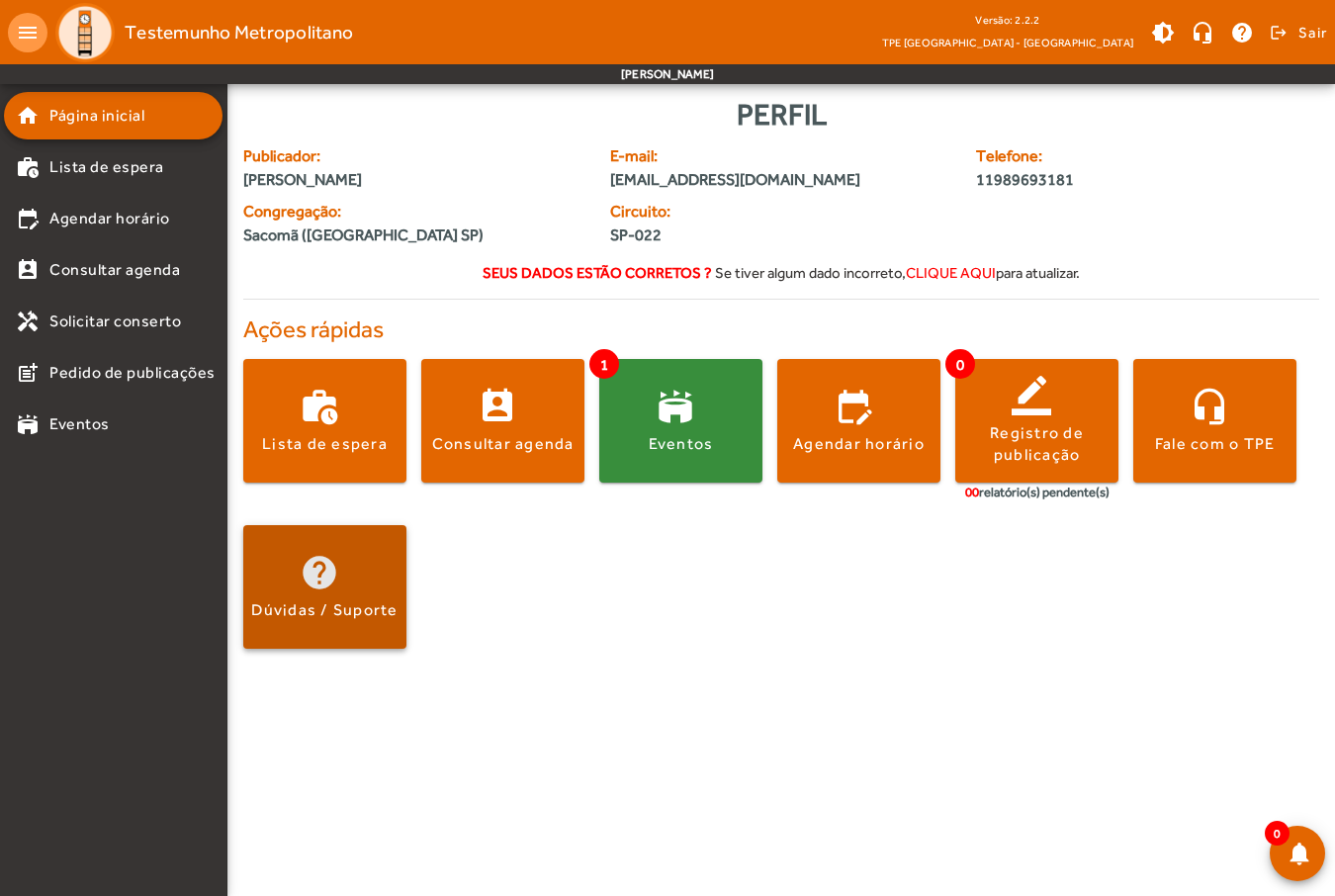
click at [345, 617] on div "Dúvidas / Suporte" at bounding box center [324, 610] width 146 height 22
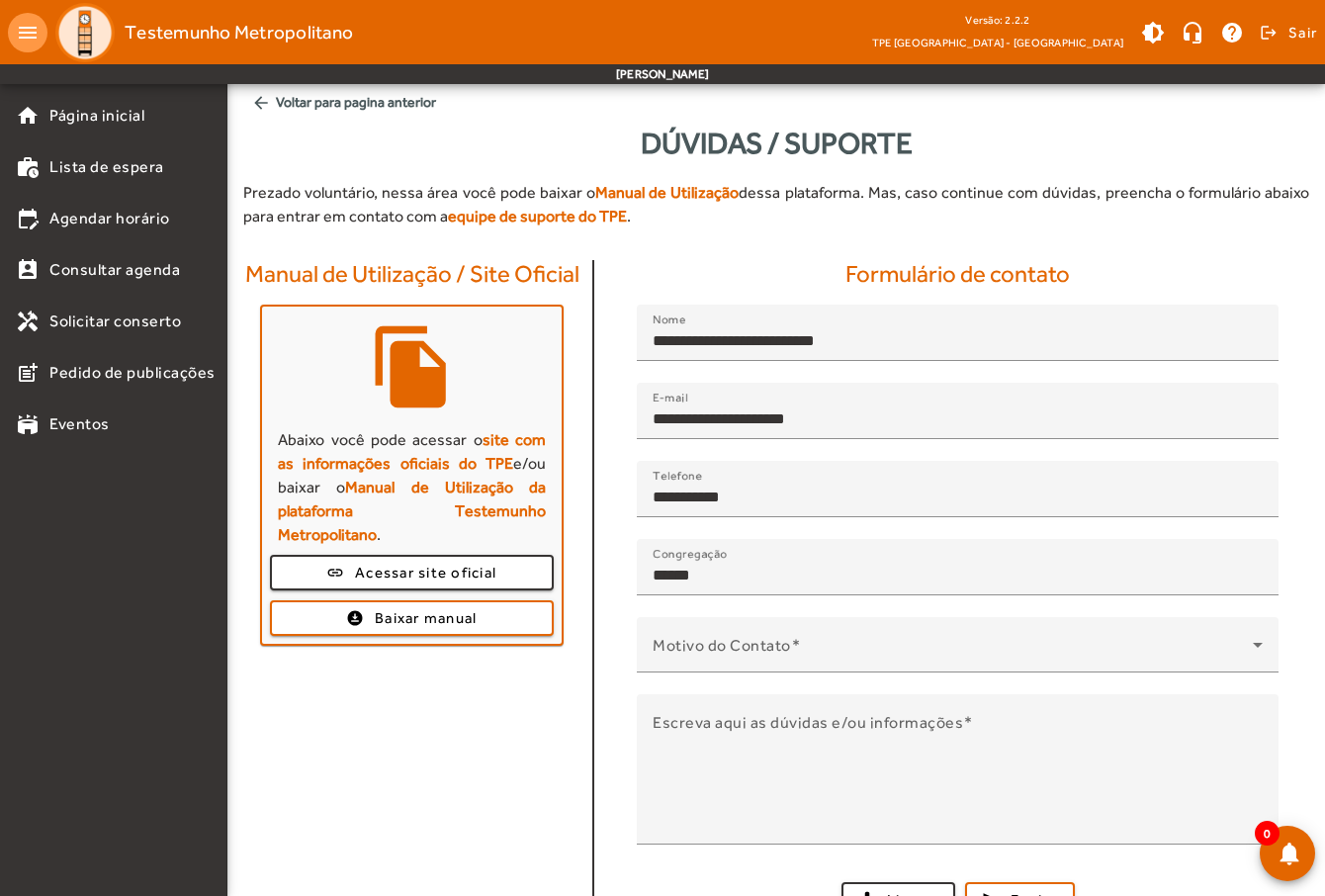
click at [377, 699] on div "Manual de Utilização / Site Oficial file_copy Abaixo você pode acessar o site c…" at bounding box center [413, 592] width 363 height 665
click at [362, 594] on span at bounding box center [412, 618] width 280 height 48
